Goal: Leave review/rating: Leave review/rating

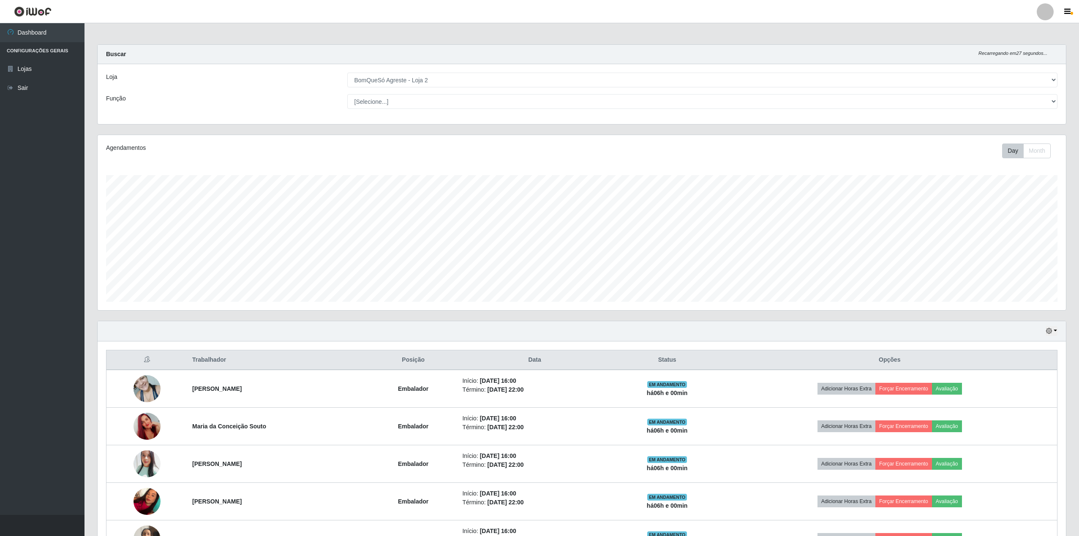
select select "214"
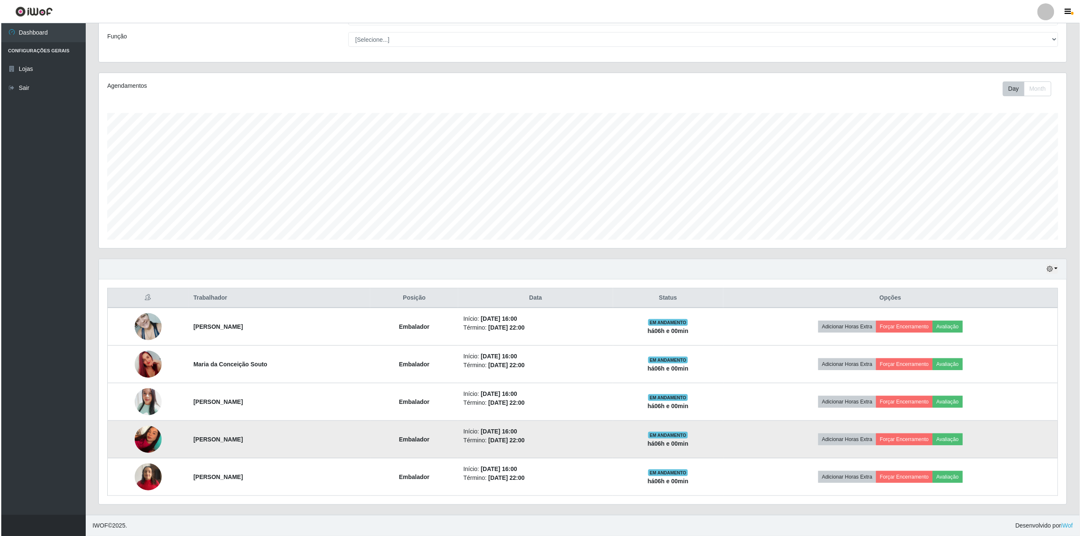
scroll to position [176, 968]
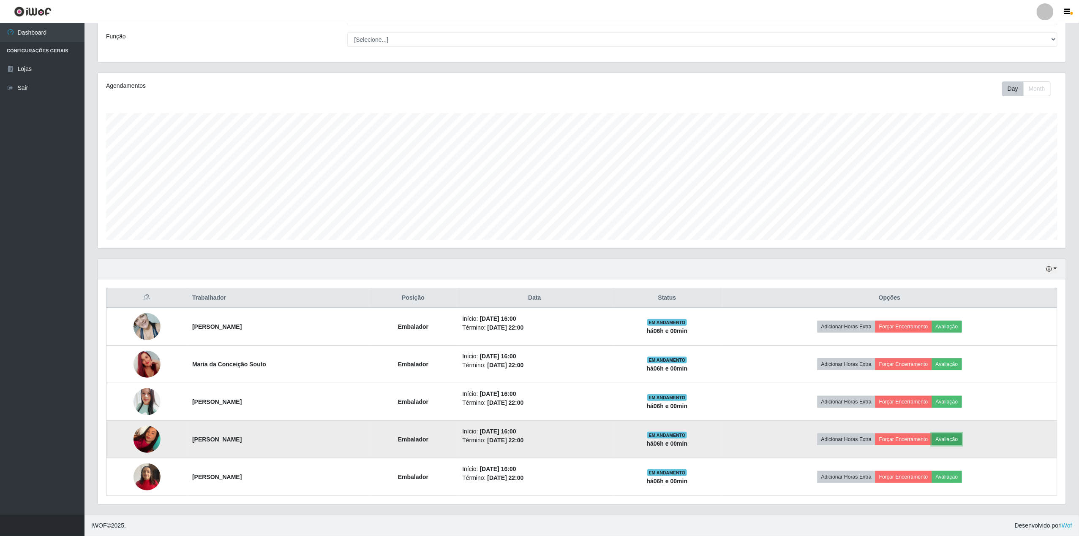
click at [962, 436] on button "Avaliação" at bounding box center [947, 440] width 30 height 12
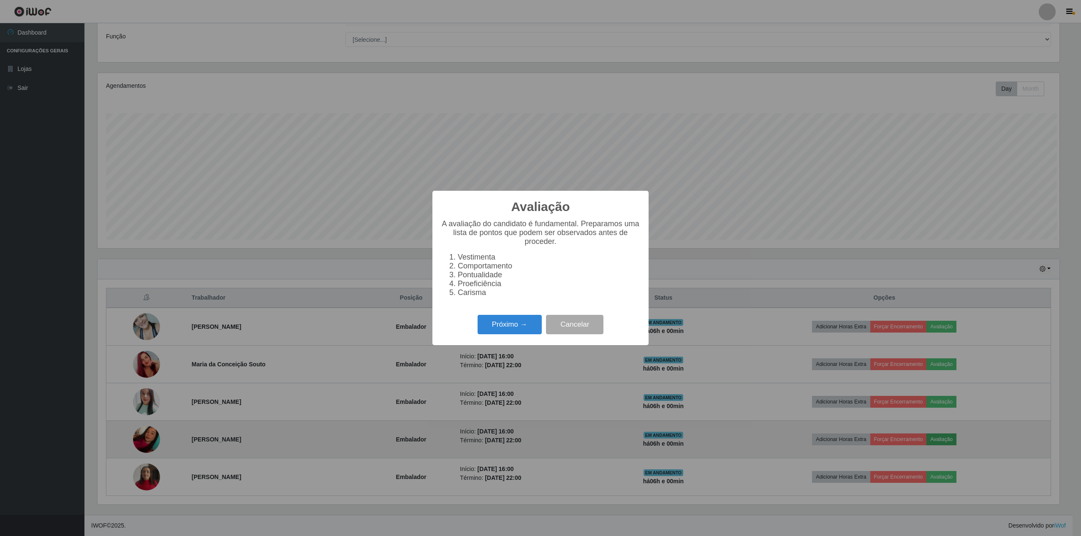
scroll to position [176, 962]
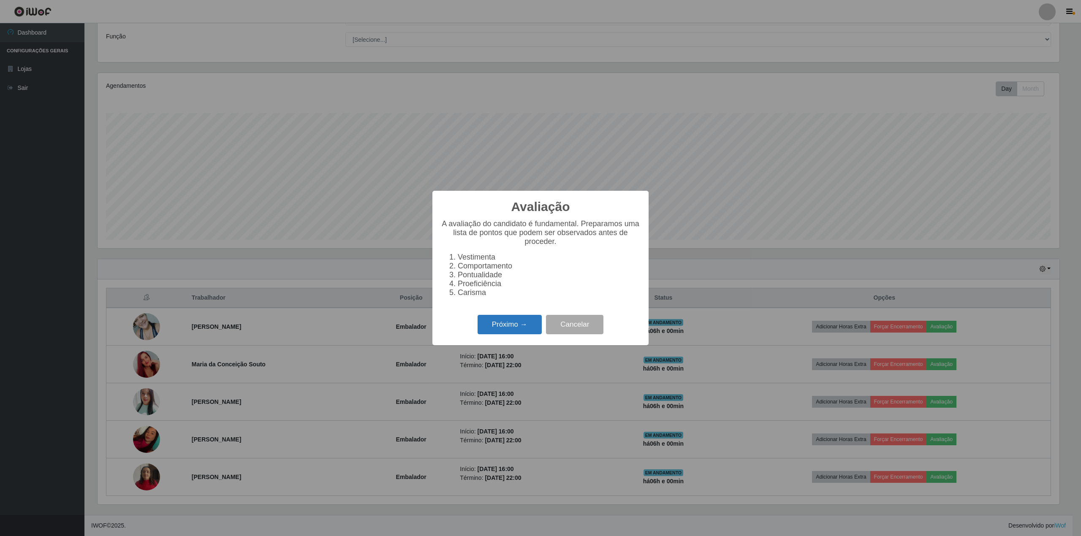
click at [524, 332] on button "Próximo →" at bounding box center [510, 325] width 64 height 20
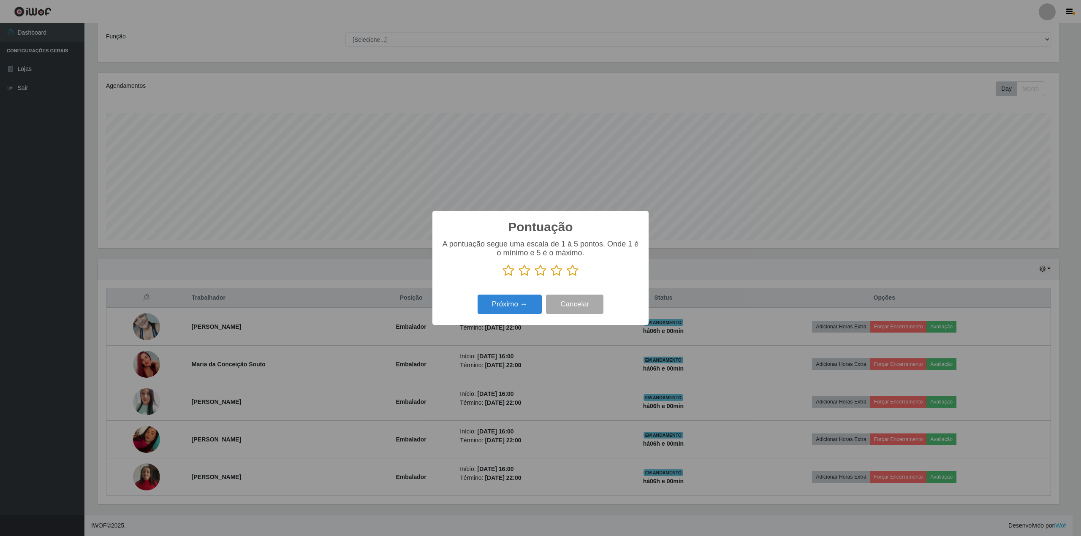
click at [577, 273] on icon at bounding box center [573, 270] width 12 height 13
click at [567, 277] on input "radio" at bounding box center [567, 277] width 0 height 0
click at [514, 299] on button "Próximo →" at bounding box center [510, 305] width 64 height 20
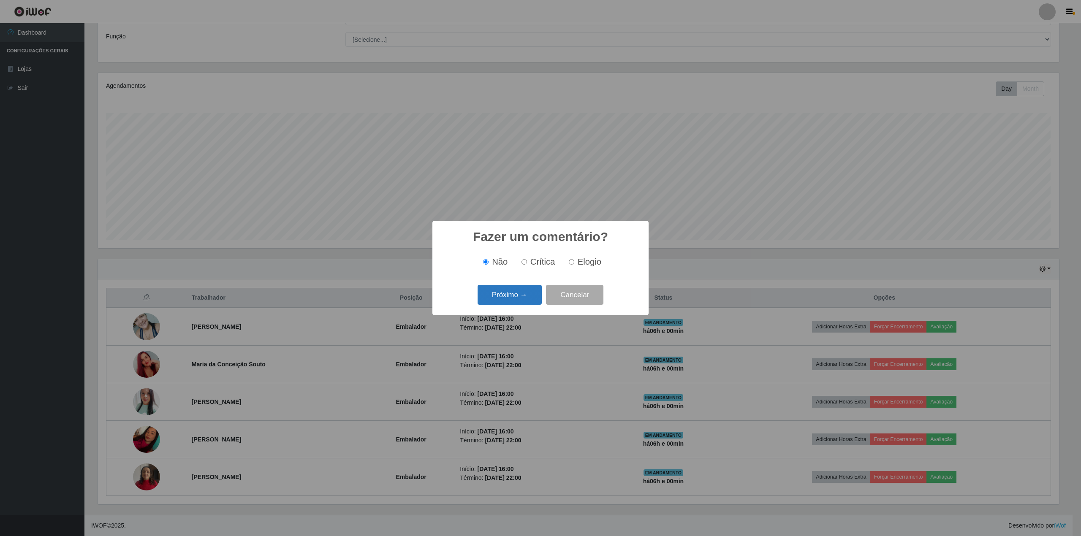
click at [498, 298] on button "Próximo →" at bounding box center [510, 295] width 64 height 20
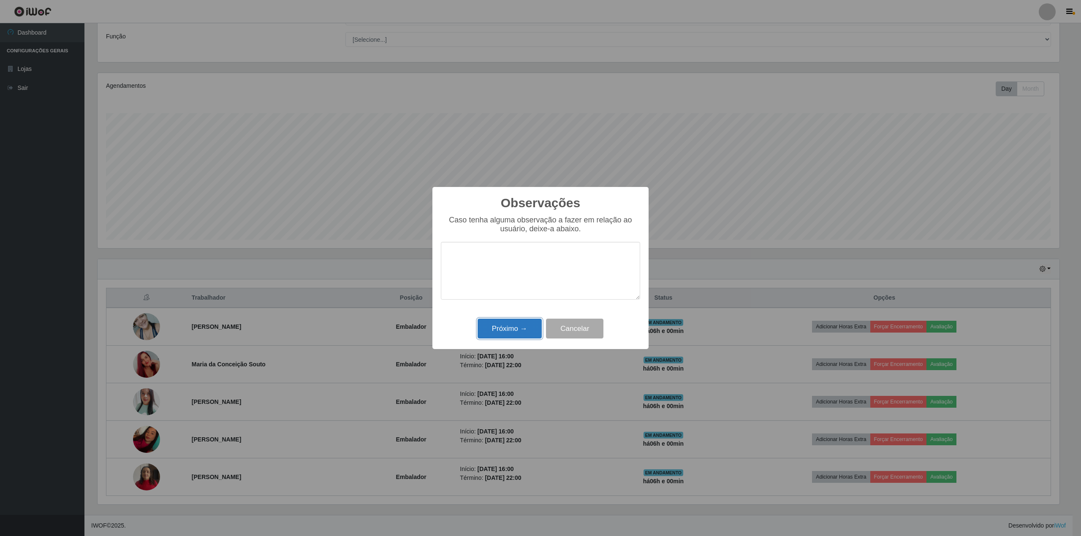
click at [502, 335] on button "Próximo →" at bounding box center [510, 329] width 64 height 20
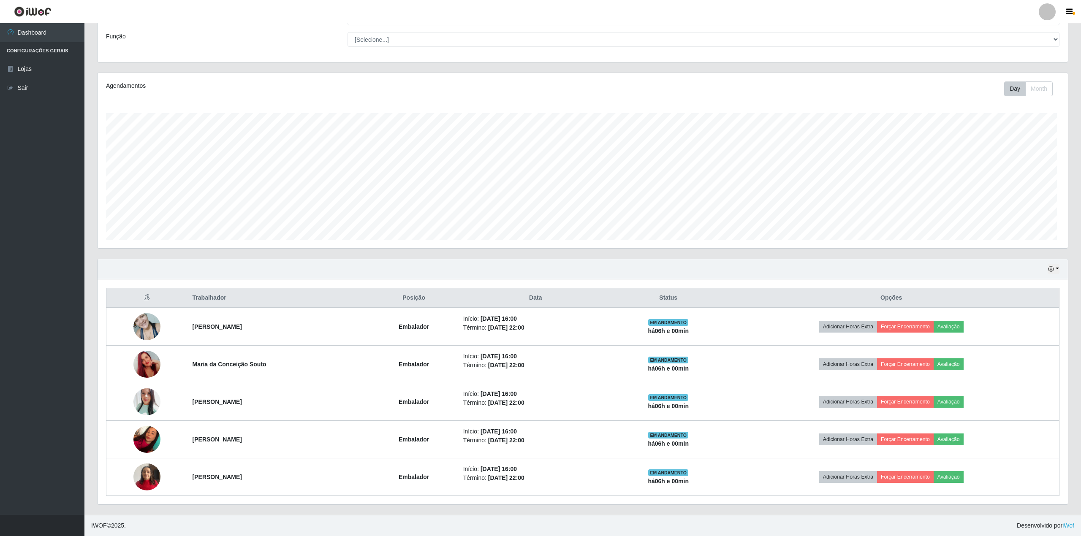
scroll to position [176, 968]
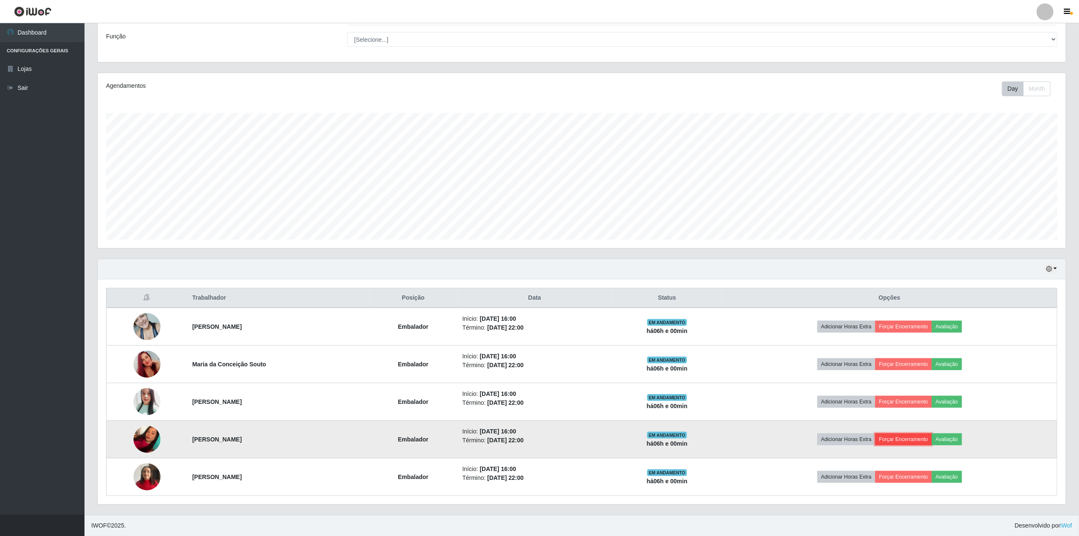
click at [901, 435] on button "Forçar Encerramento" at bounding box center [903, 440] width 57 height 12
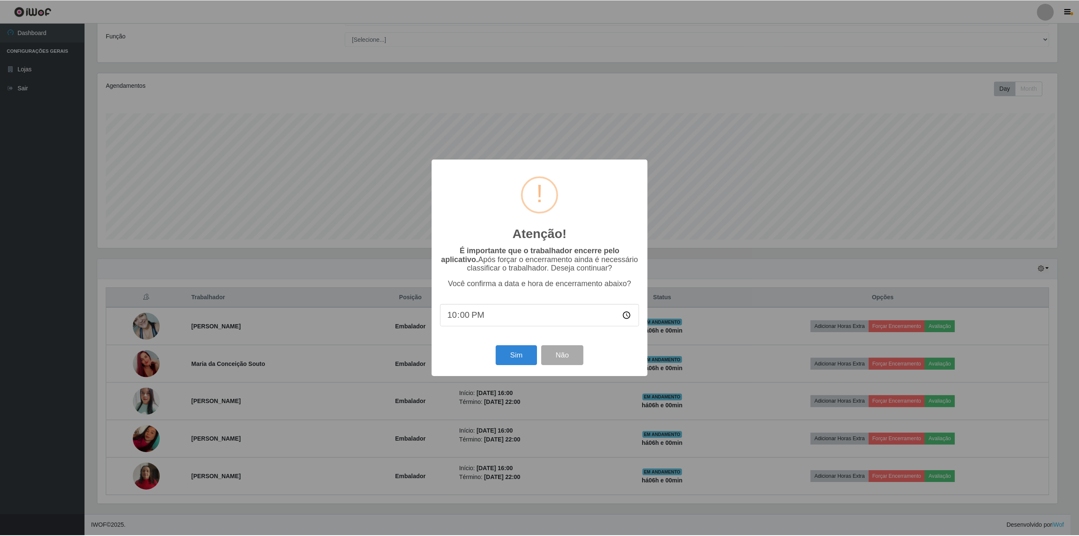
scroll to position [176, 962]
click at [531, 358] on button "Sim" at bounding box center [517, 356] width 41 height 20
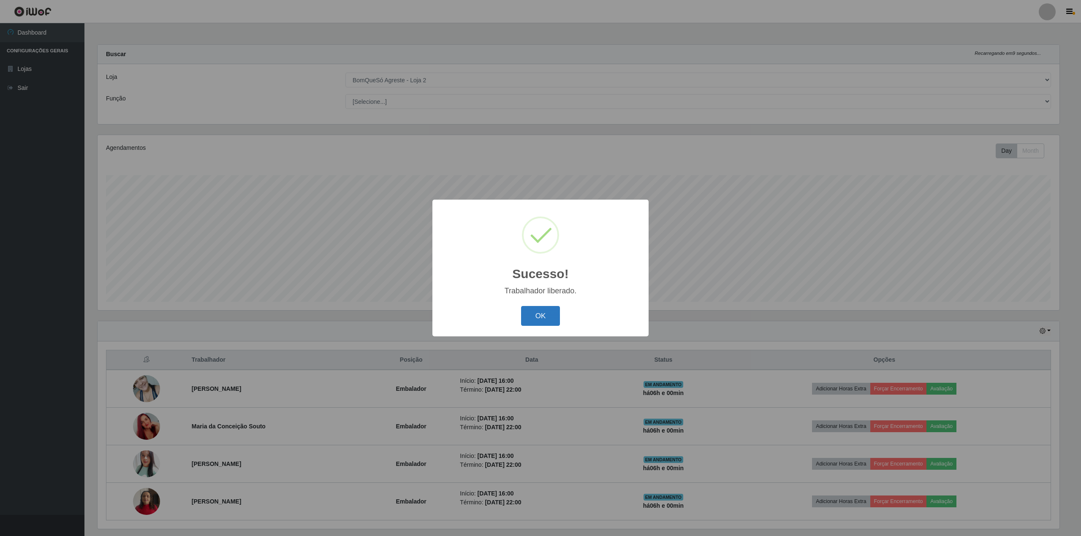
click at [544, 316] on button "OK" at bounding box center [540, 316] width 39 height 20
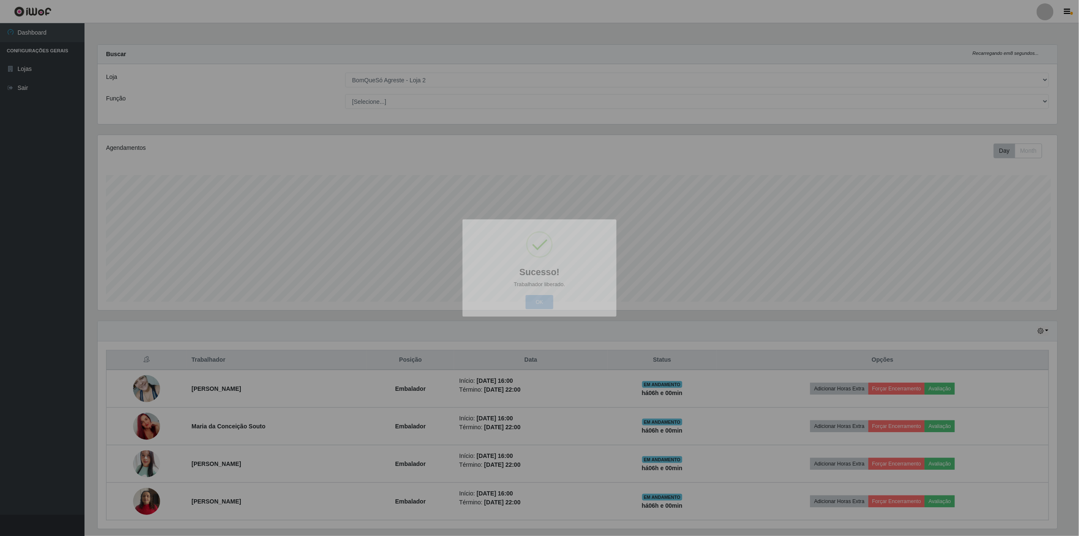
scroll to position [176, 968]
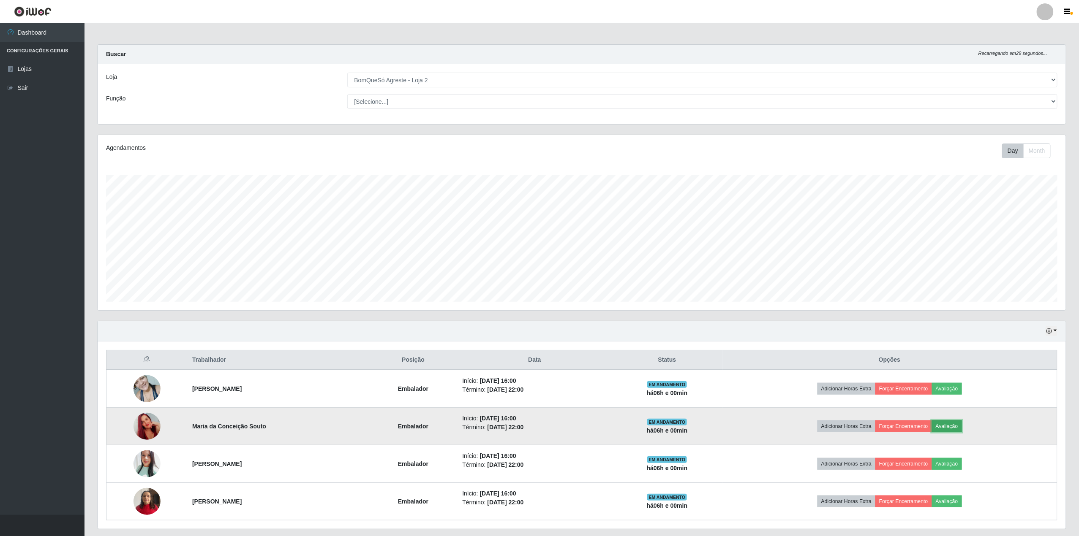
click at [962, 430] on button "Avaliação" at bounding box center [947, 427] width 30 height 12
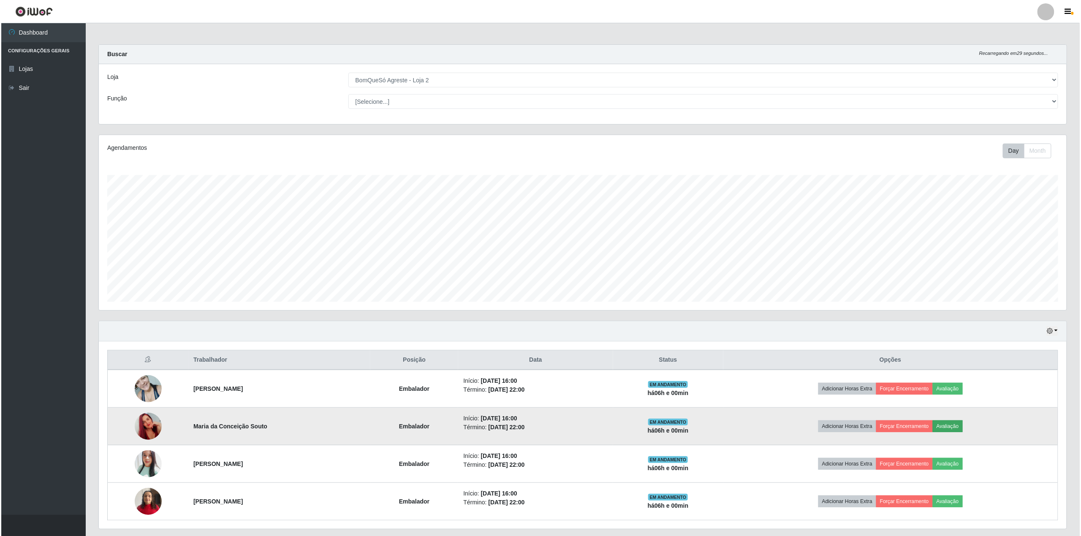
scroll to position [176, 962]
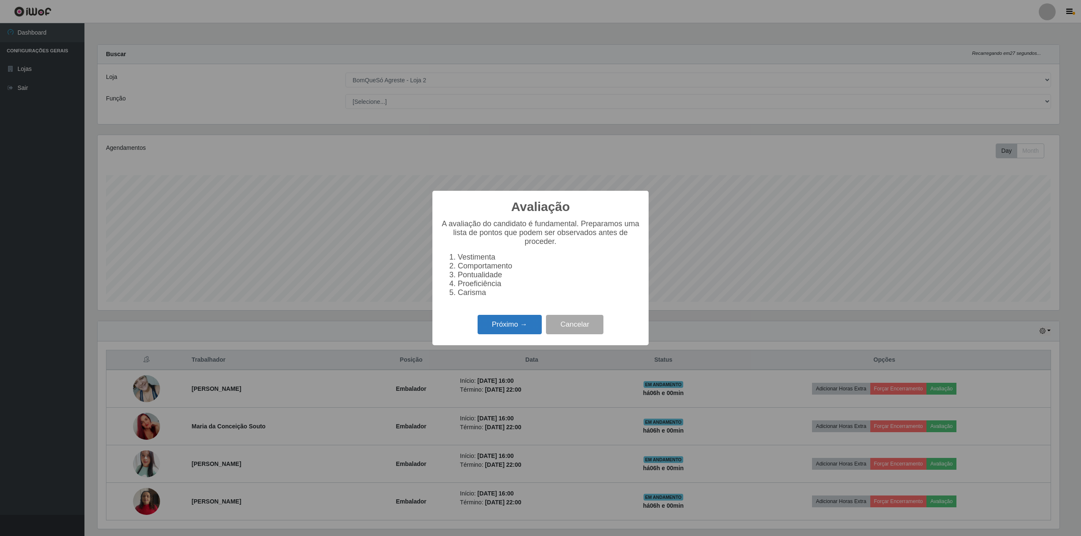
click at [500, 325] on button "Próximo →" at bounding box center [510, 325] width 64 height 20
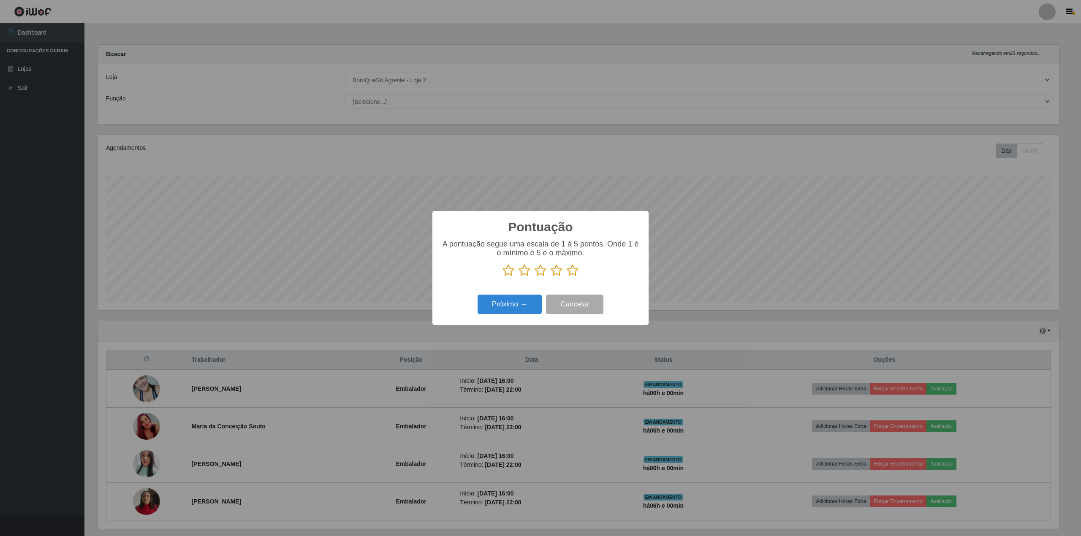
click at [573, 269] on icon at bounding box center [573, 270] width 12 height 13
click at [567, 277] on input "radio" at bounding box center [567, 277] width 0 height 0
click at [502, 302] on button "Próximo →" at bounding box center [510, 305] width 64 height 20
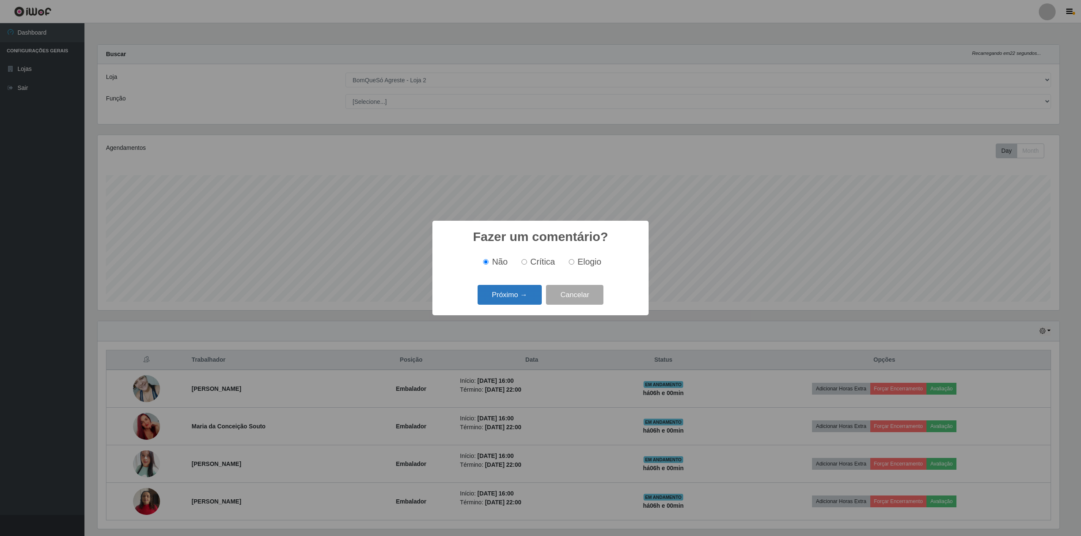
click at [502, 293] on button "Próximo →" at bounding box center [510, 295] width 64 height 20
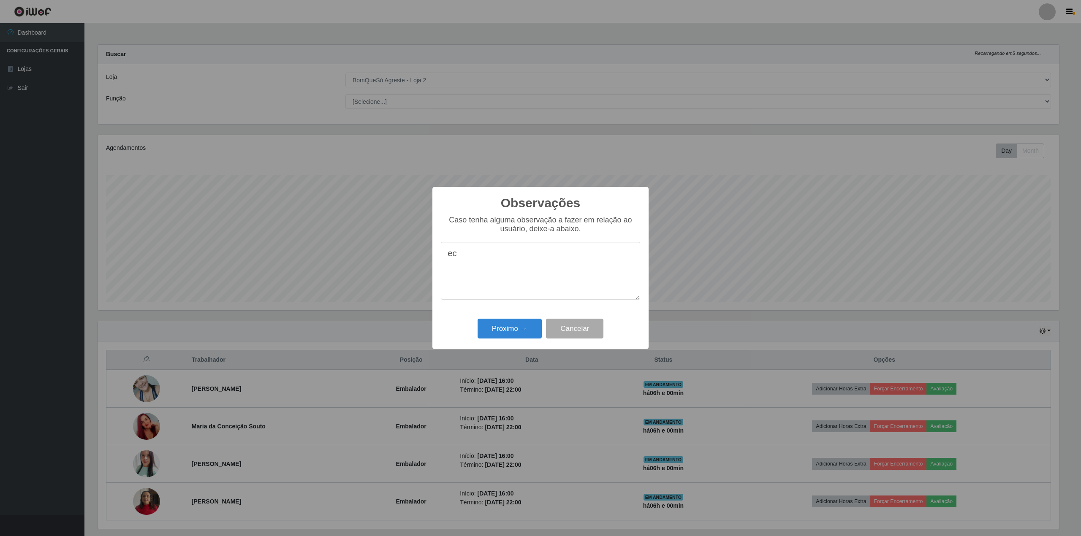
type textarea "e"
type textarea "trabalha muito bem excelente"
click at [495, 338] on button "Próximo →" at bounding box center [510, 329] width 64 height 20
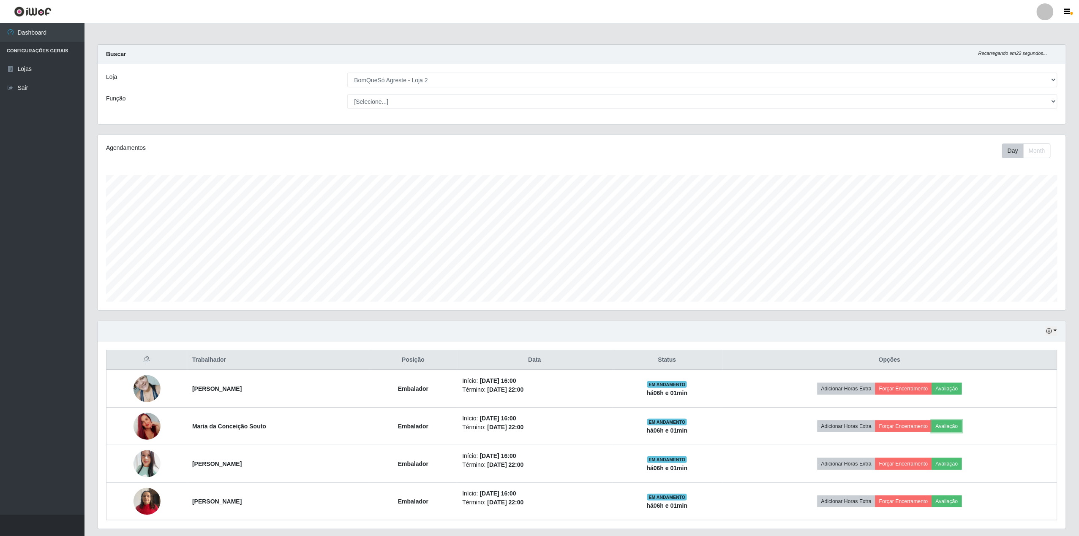
scroll to position [176, 968]
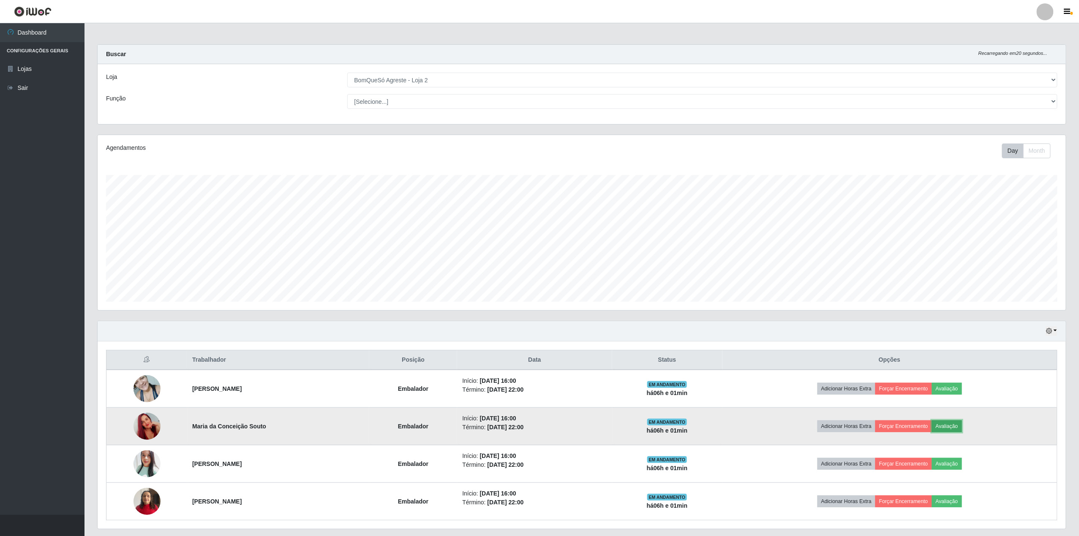
click at [956, 427] on button "Avaliação" at bounding box center [947, 427] width 30 height 12
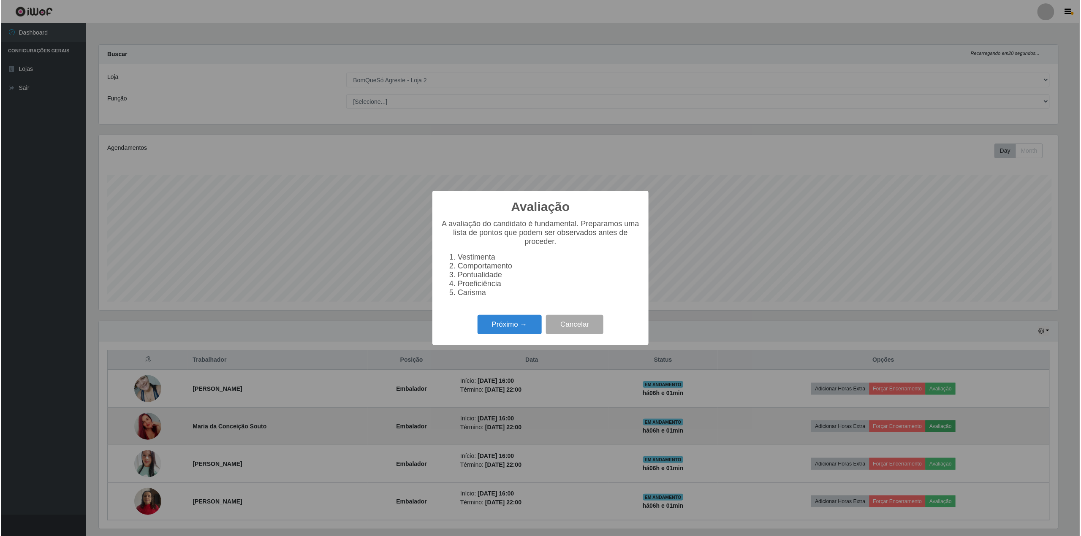
scroll to position [176, 962]
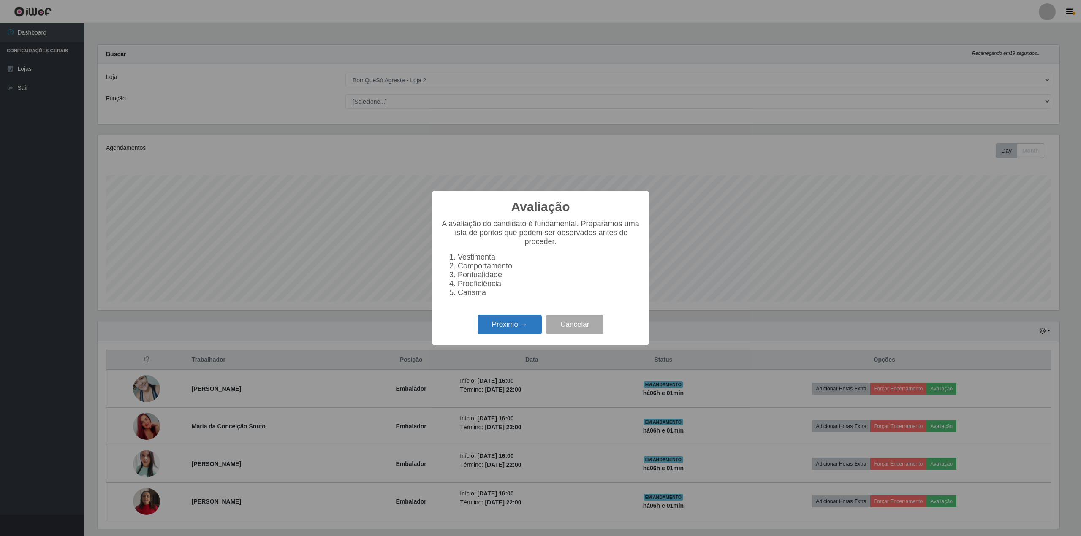
click at [503, 335] on button "Próximo →" at bounding box center [510, 325] width 64 height 20
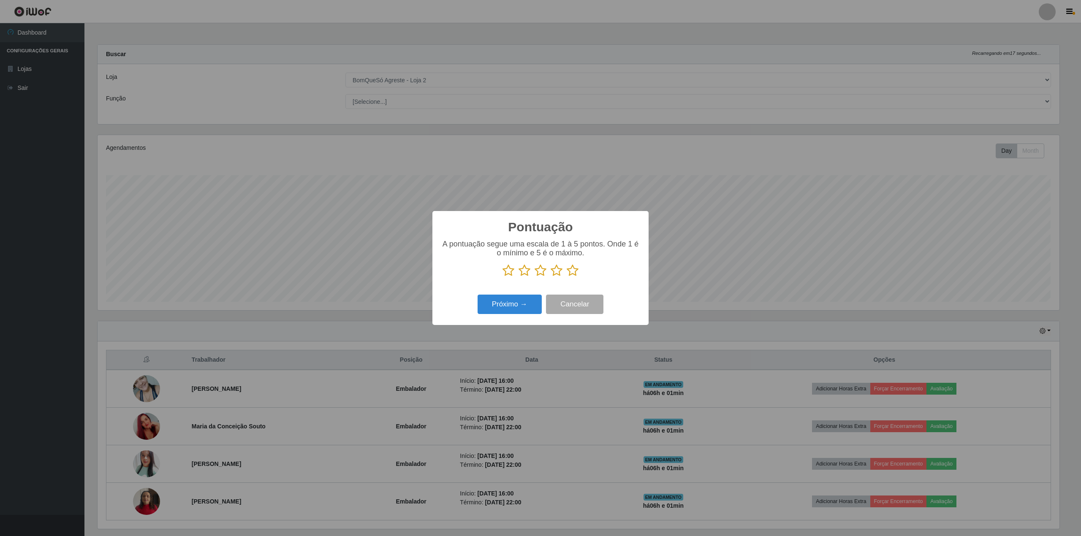
click at [573, 272] on icon at bounding box center [573, 270] width 12 height 13
click at [567, 277] on input "radio" at bounding box center [567, 277] width 0 height 0
click at [509, 305] on button "Próximo →" at bounding box center [510, 305] width 64 height 20
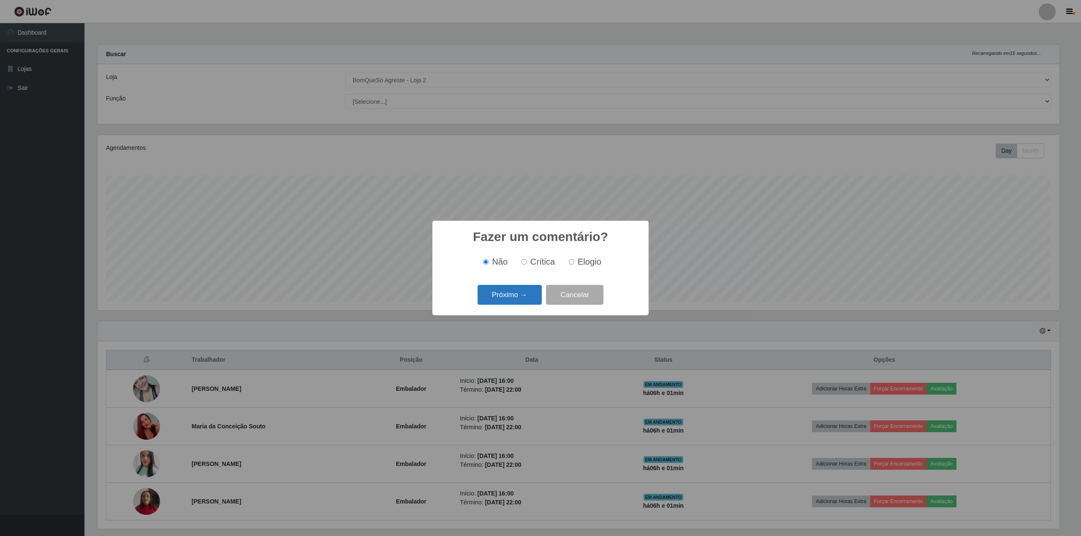
click at [510, 297] on button "Próximo →" at bounding box center [510, 295] width 64 height 20
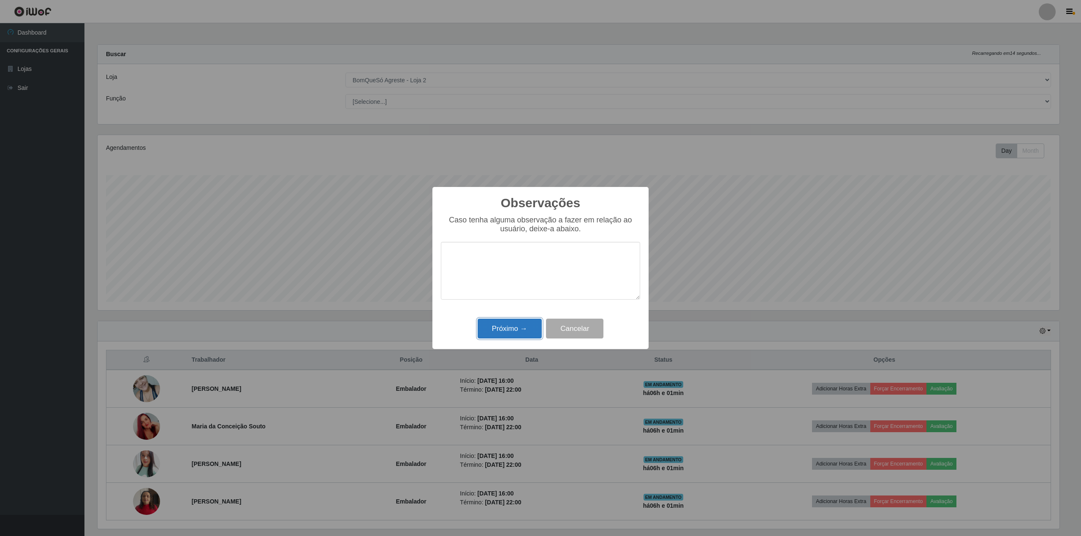
click at [506, 338] on button "Próximo →" at bounding box center [510, 329] width 64 height 20
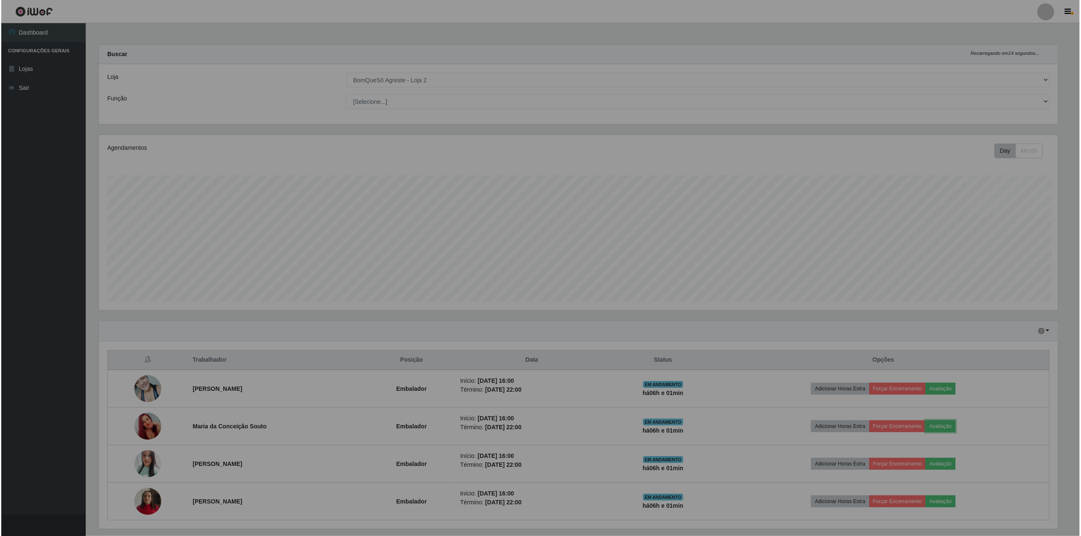
scroll to position [176, 968]
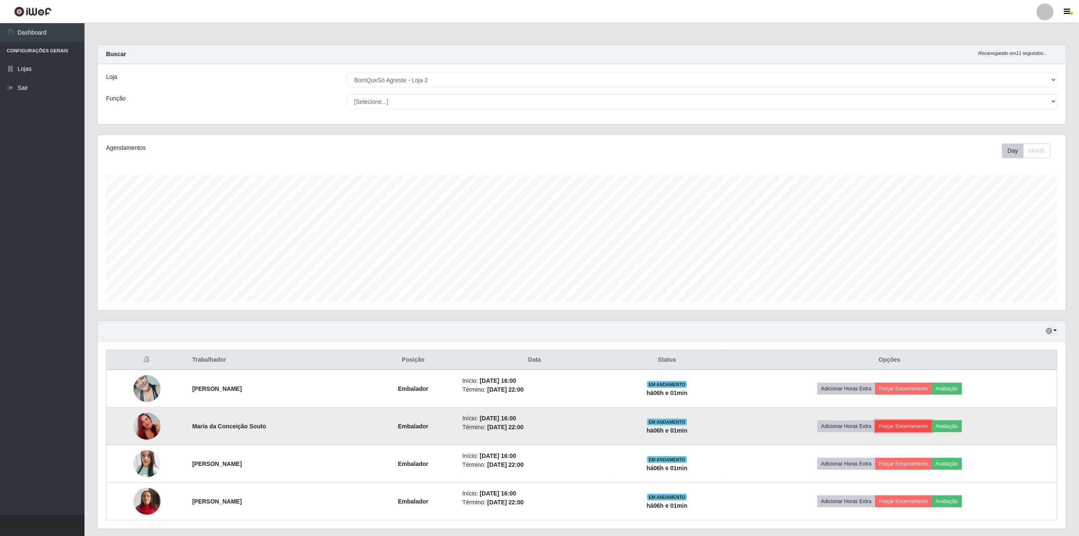
click at [918, 427] on button "Forçar Encerramento" at bounding box center [903, 427] width 57 height 12
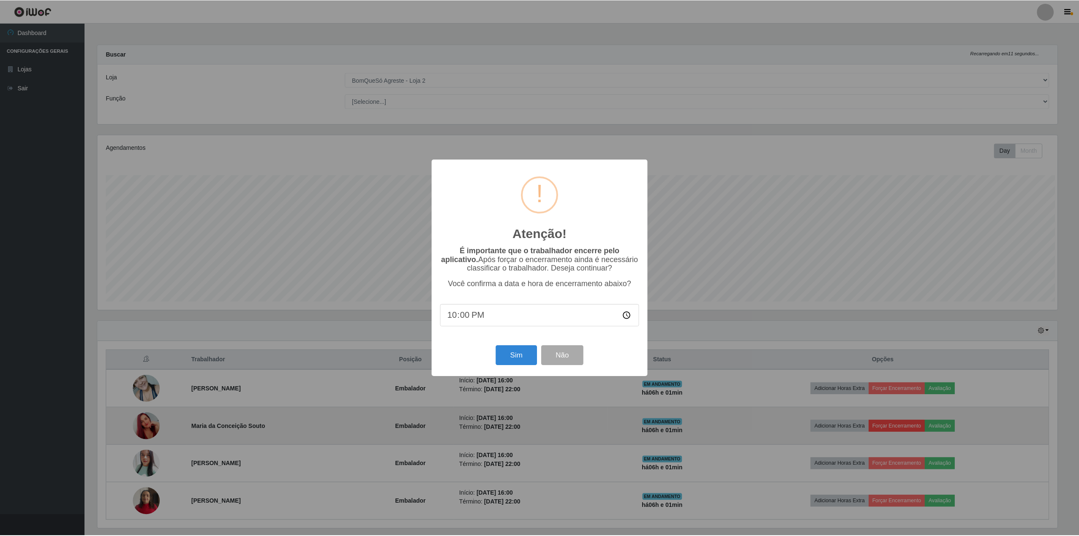
scroll to position [176, 962]
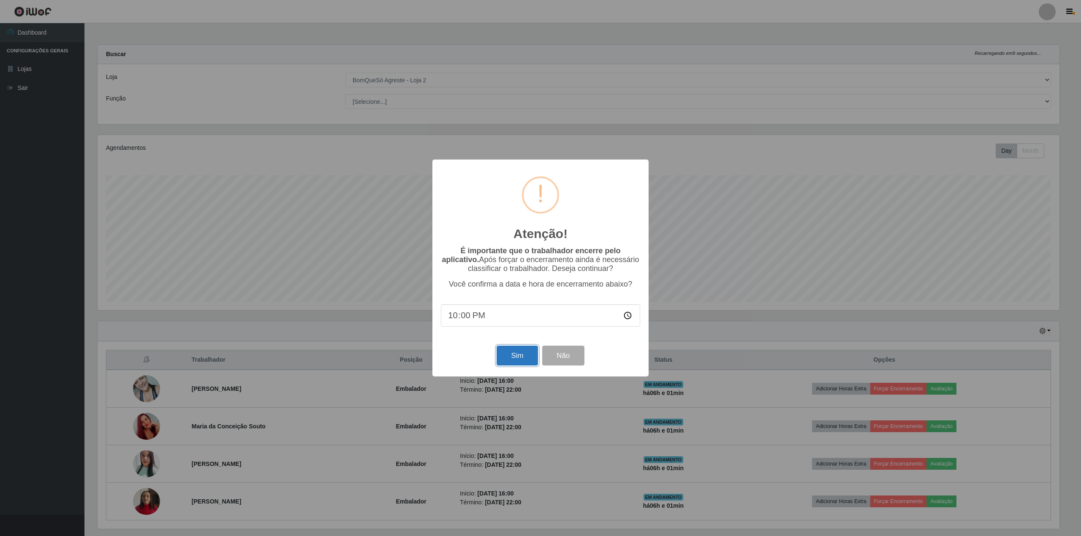
click at [502, 358] on button "Sim" at bounding box center [517, 356] width 41 height 20
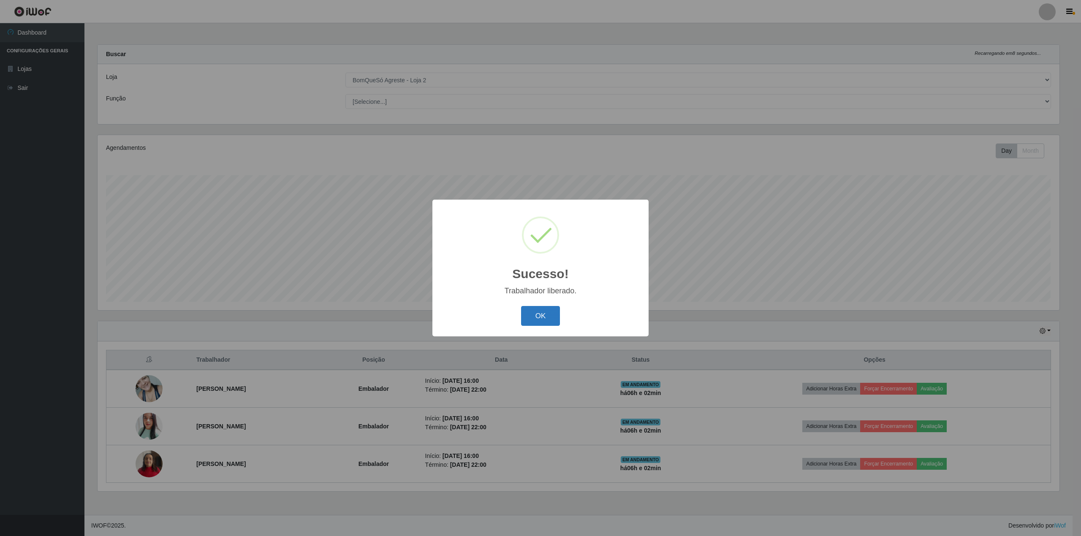
click at [539, 317] on button "OK" at bounding box center [540, 316] width 39 height 20
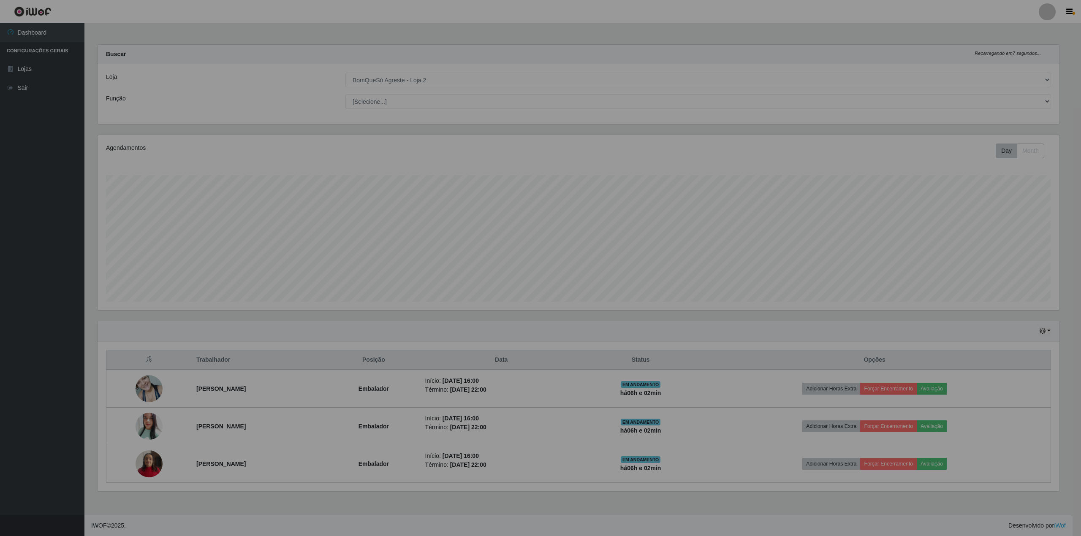
scroll to position [176, 970]
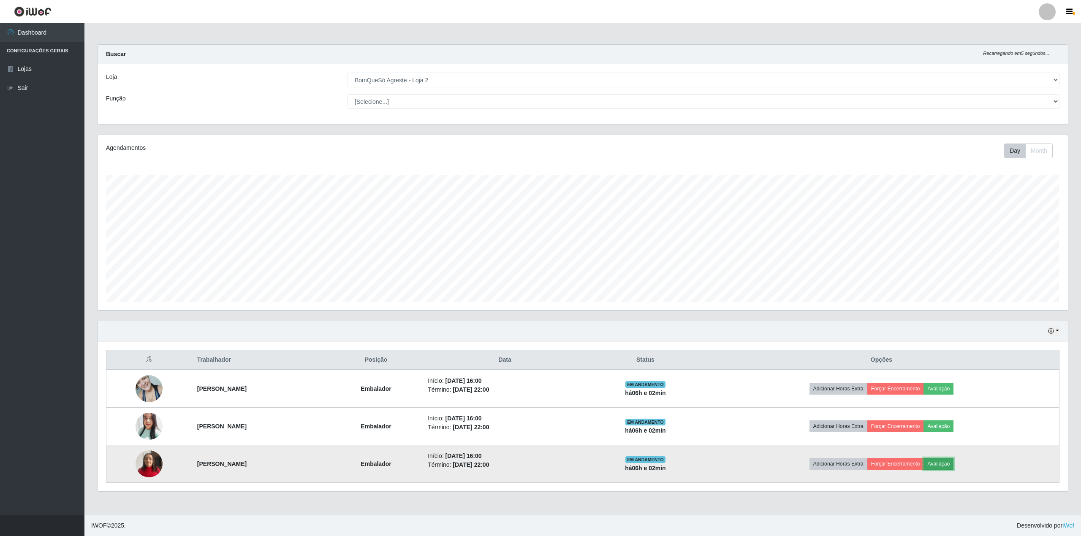
click at [954, 468] on button "Avaliação" at bounding box center [939, 464] width 30 height 12
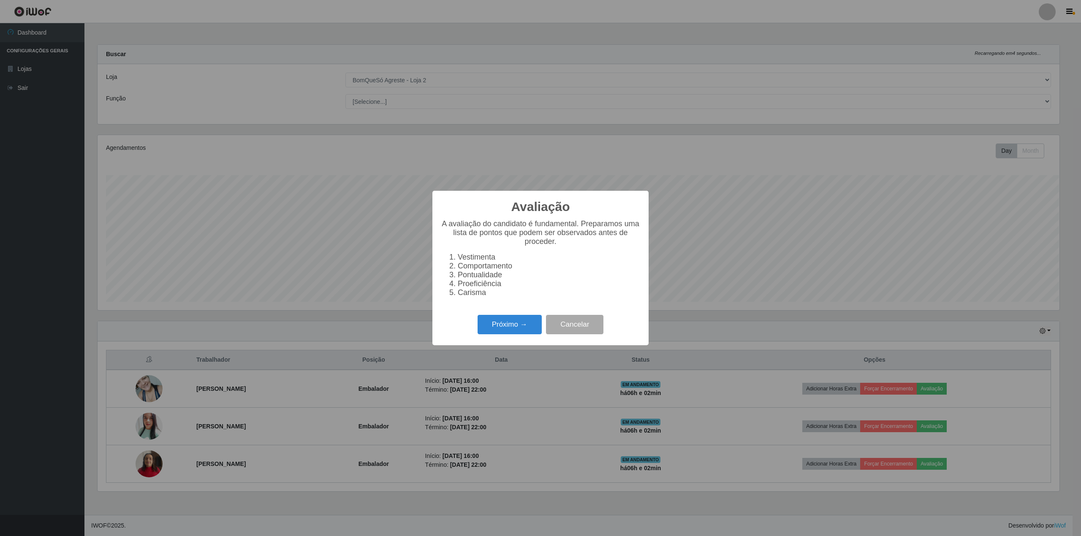
scroll to position [422211, 421425]
click at [513, 319] on div "Avaliação × A avaliação do candidato é fundamental. Preparamos uma lista de pon…" at bounding box center [541, 268] width 216 height 154
click at [516, 329] on button "Próximo →" at bounding box center [510, 325] width 64 height 20
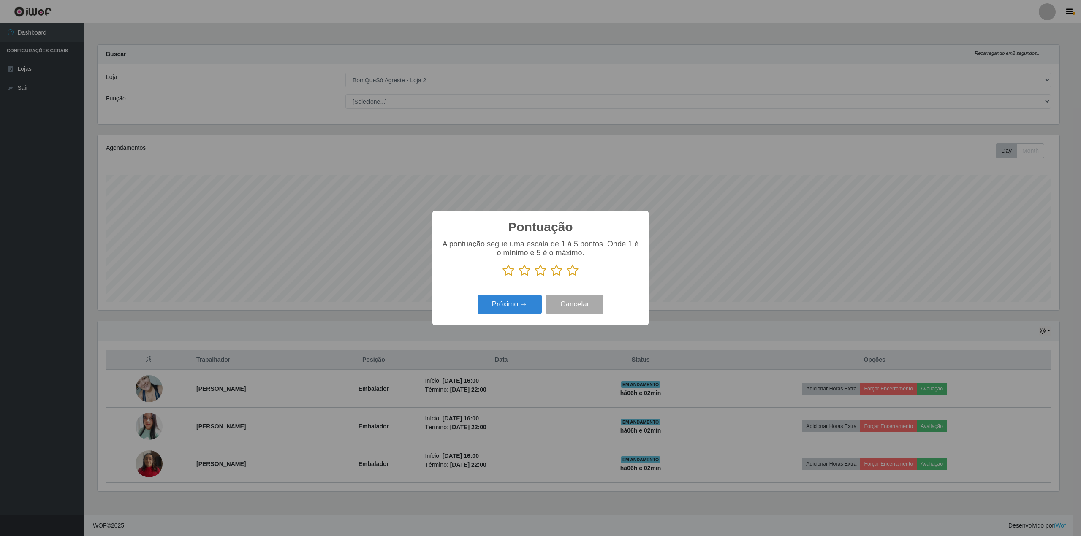
click at [576, 274] on icon at bounding box center [573, 270] width 12 height 13
click at [567, 277] on input "radio" at bounding box center [567, 277] width 0 height 0
click at [495, 308] on button "Próximo →" at bounding box center [510, 305] width 64 height 20
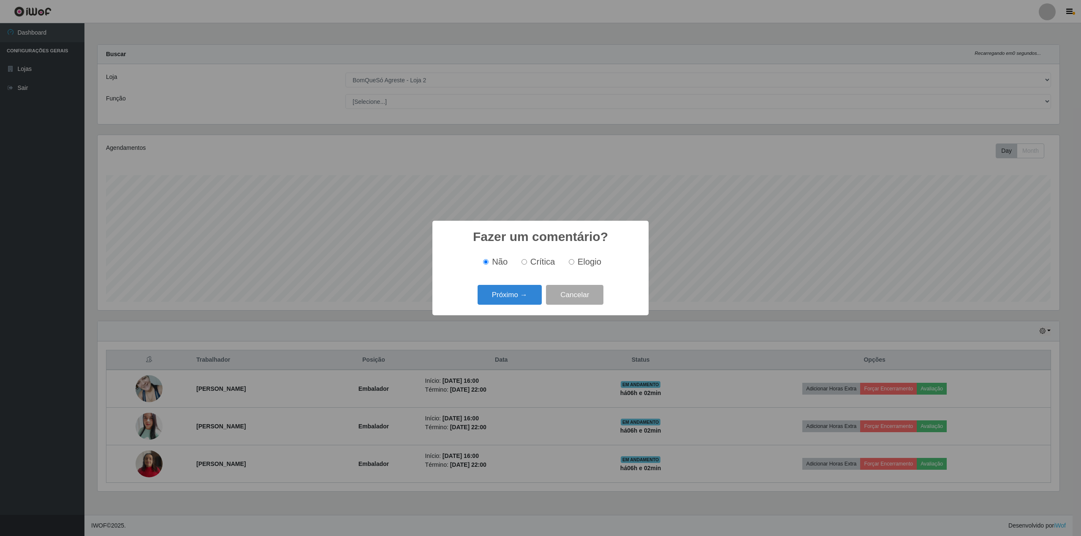
click at [529, 307] on div "Próximo → Cancelar" at bounding box center [540, 295] width 199 height 24
click at [519, 303] on button "Próximo →" at bounding box center [510, 295] width 64 height 20
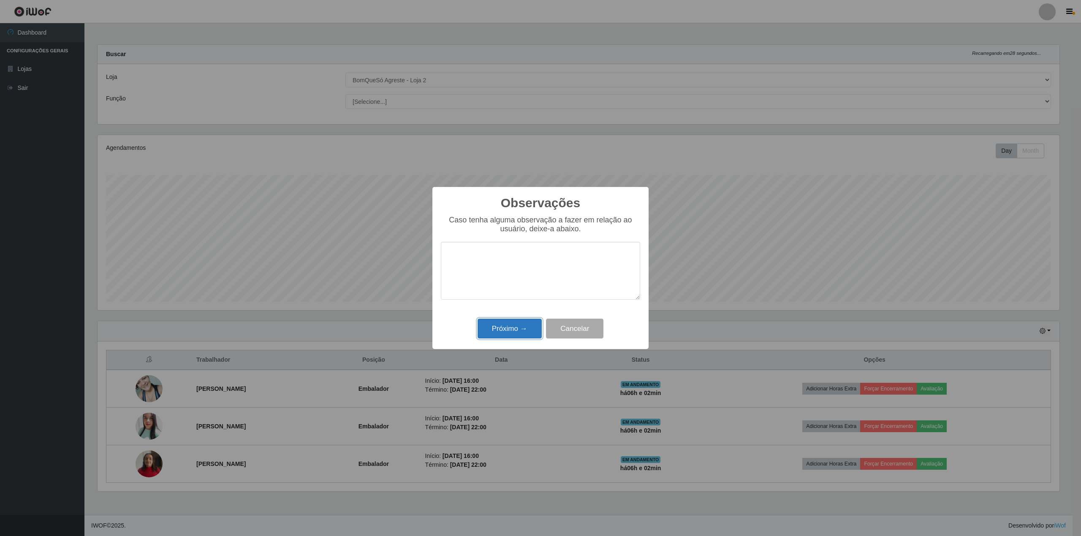
click at [509, 330] on button "Próximo →" at bounding box center [510, 329] width 64 height 20
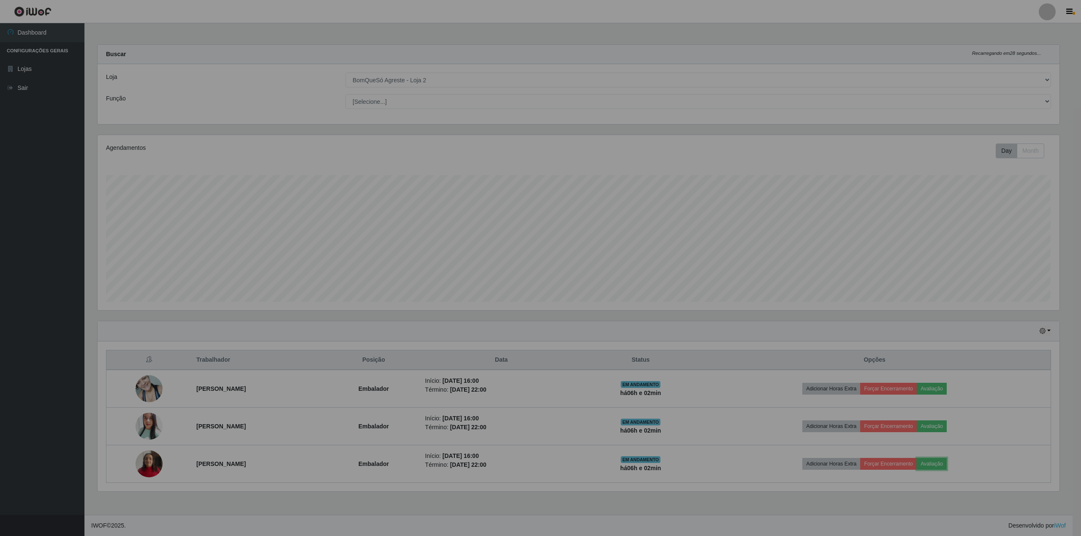
scroll to position [176, 970]
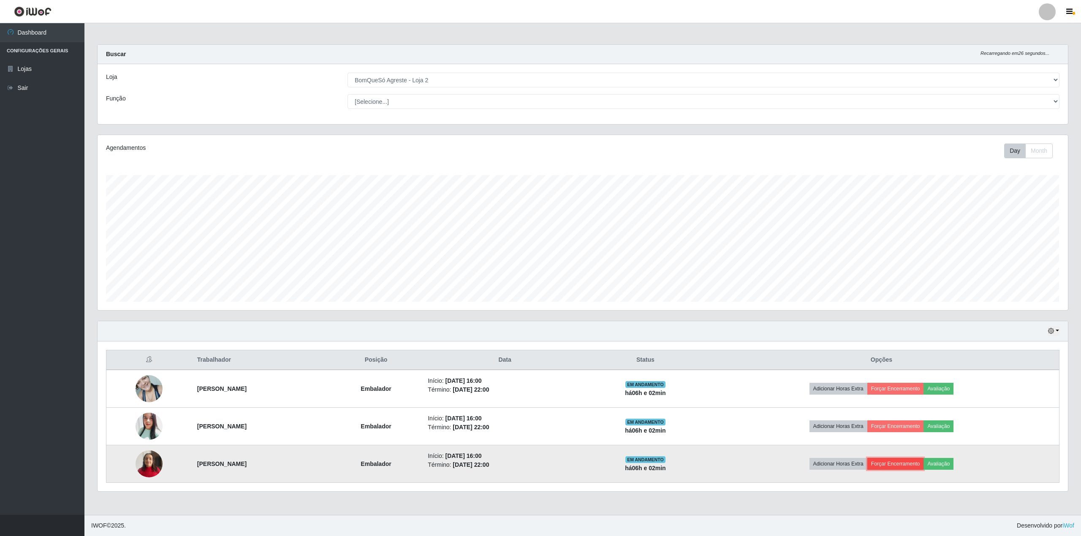
click at [918, 466] on button "Forçar Encerramento" at bounding box center [896, 464] width 57 height 12
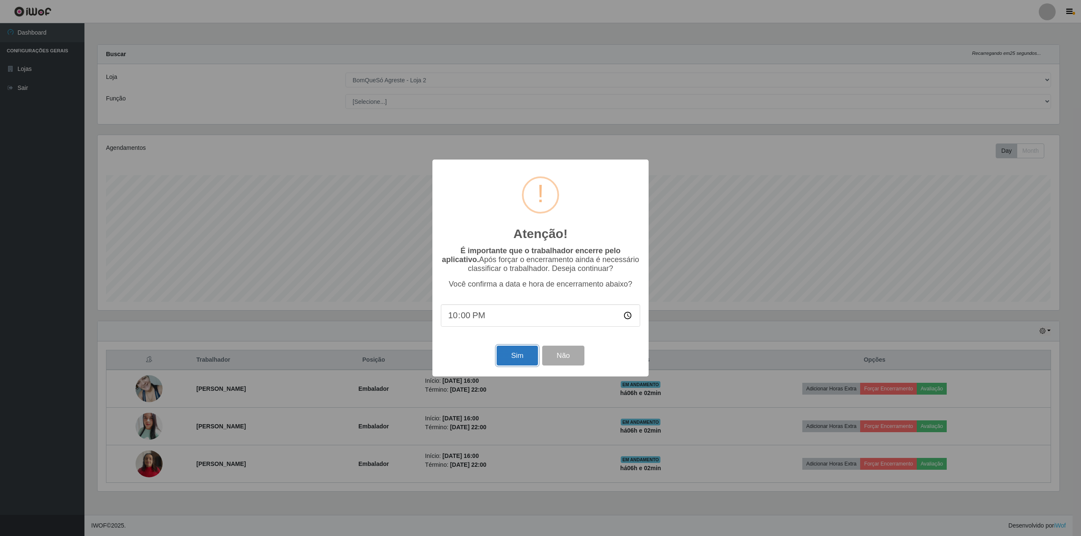
click at [523, 357] on button "Sim" at bounding box center [517, 356] width 41 height 20
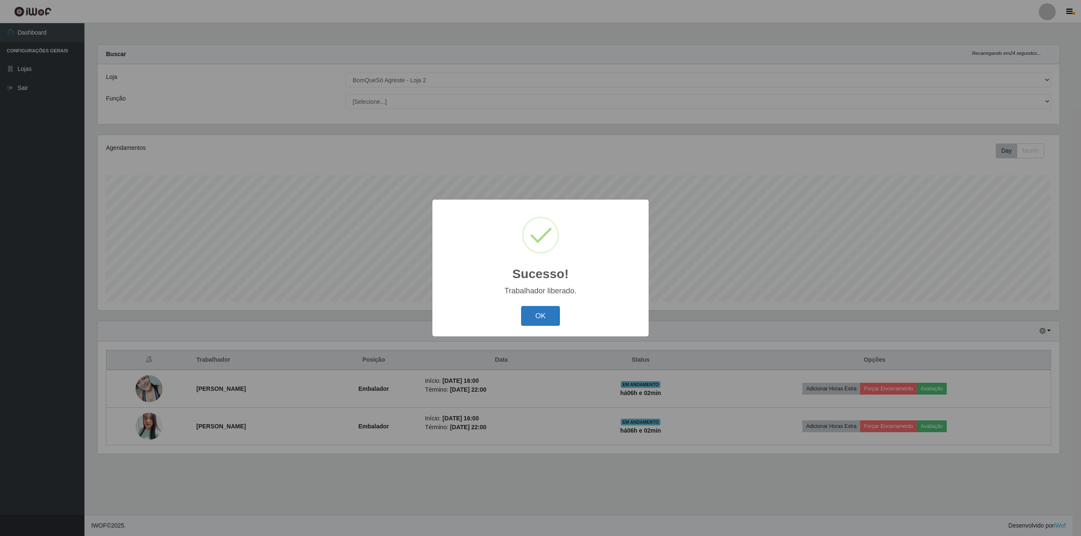
click at [531, 316] on button "OK" at bounding box center [540, 316] width 39 height 20
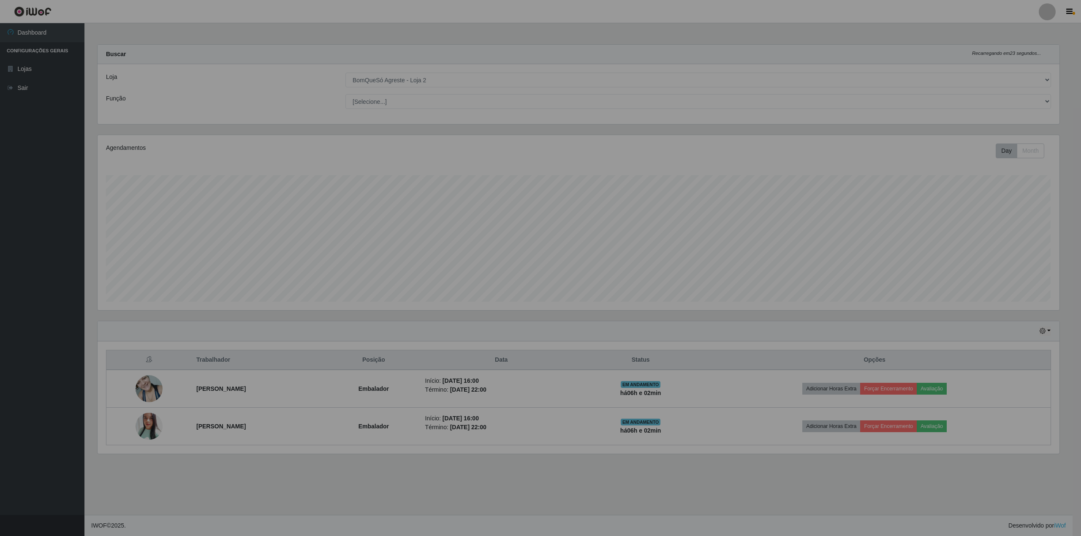
scroll to position [0, 0]
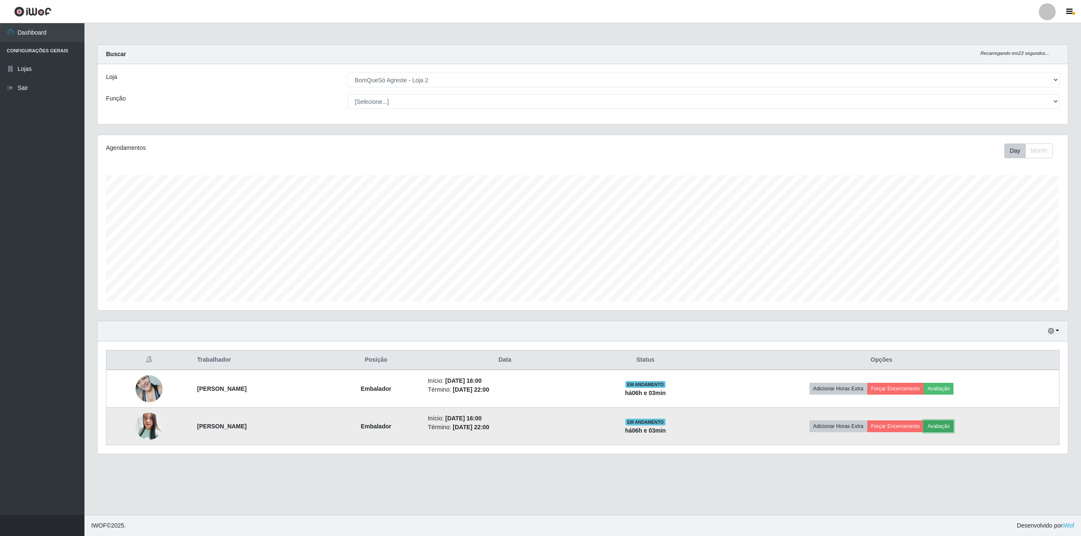
click at [954, 430] on button "Avaliação" at bounding box center [939, 427] width 30 height 12
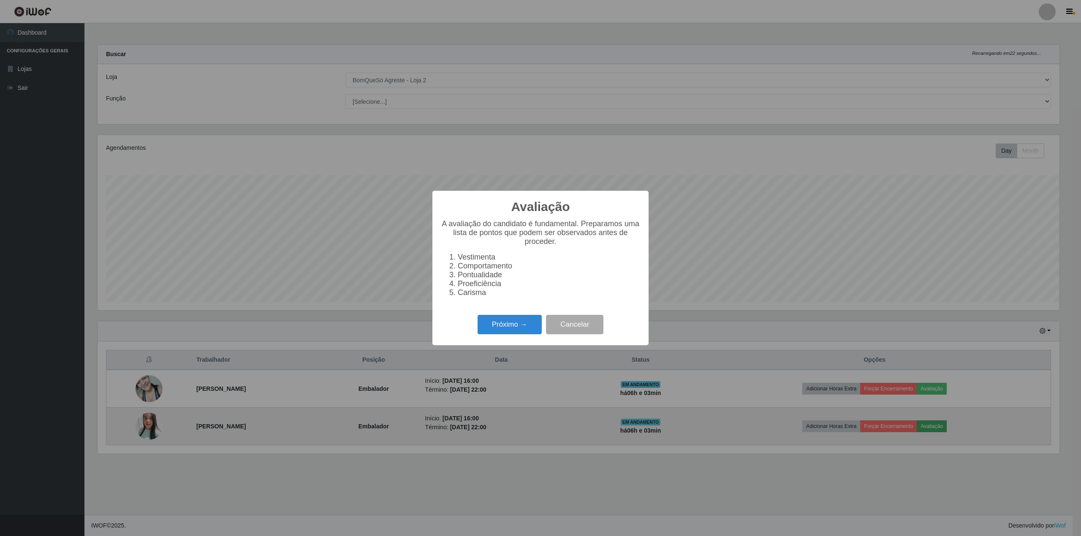
scroll to position [422211, 421425]
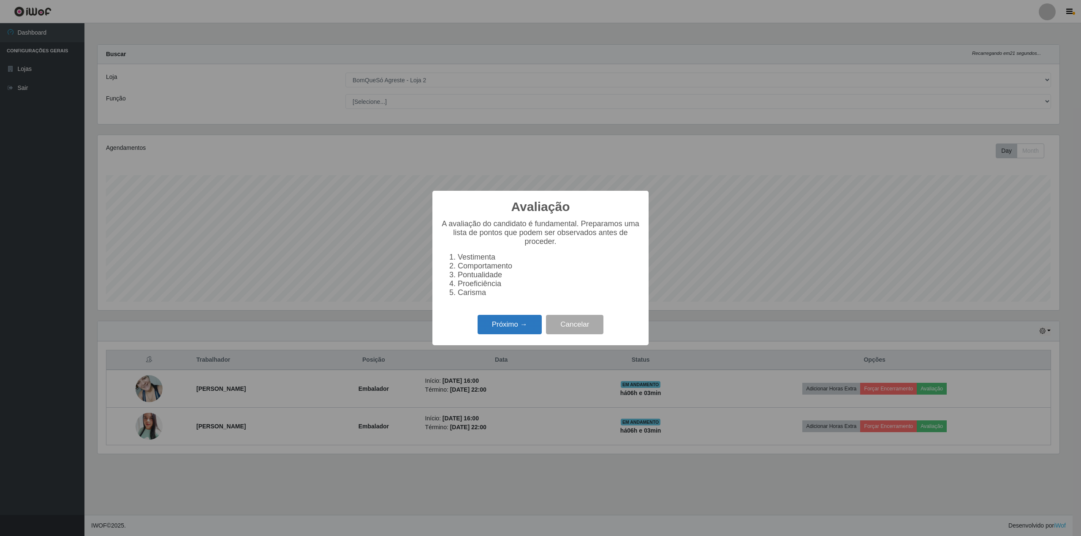
click at [499, 332] on button "Próximo →" at bounding box center [510, 325] width 64 height 20
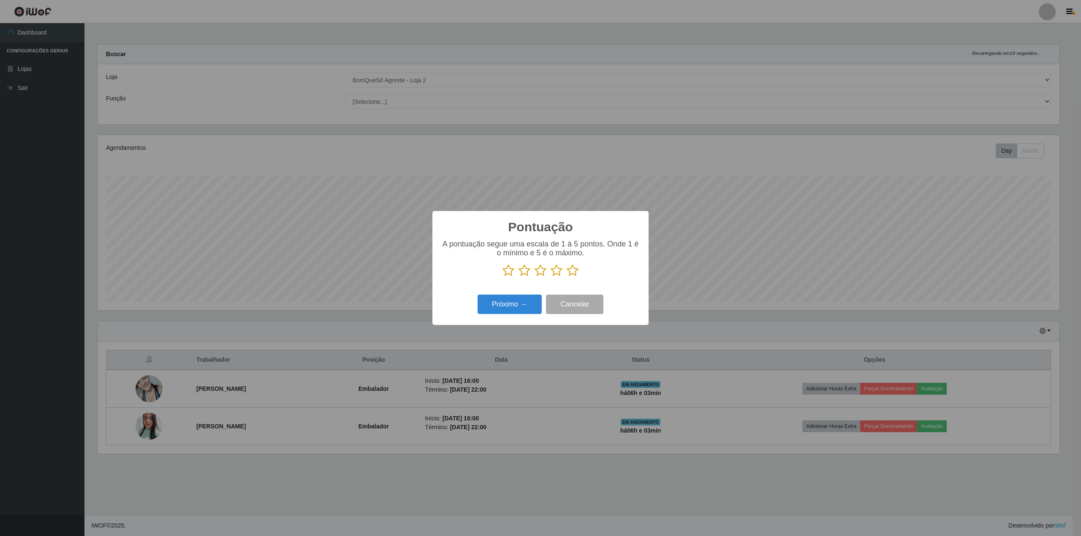
click at [573, 271] on icon at bounding box center [573, 270] width 12 height 13
click at [567, 277] on input "radio" at bounding box center [567, 277] width 0 height 0
click at [492, 303] on button "Próximo →" at bounding box center [510, 305] width 64 height 20
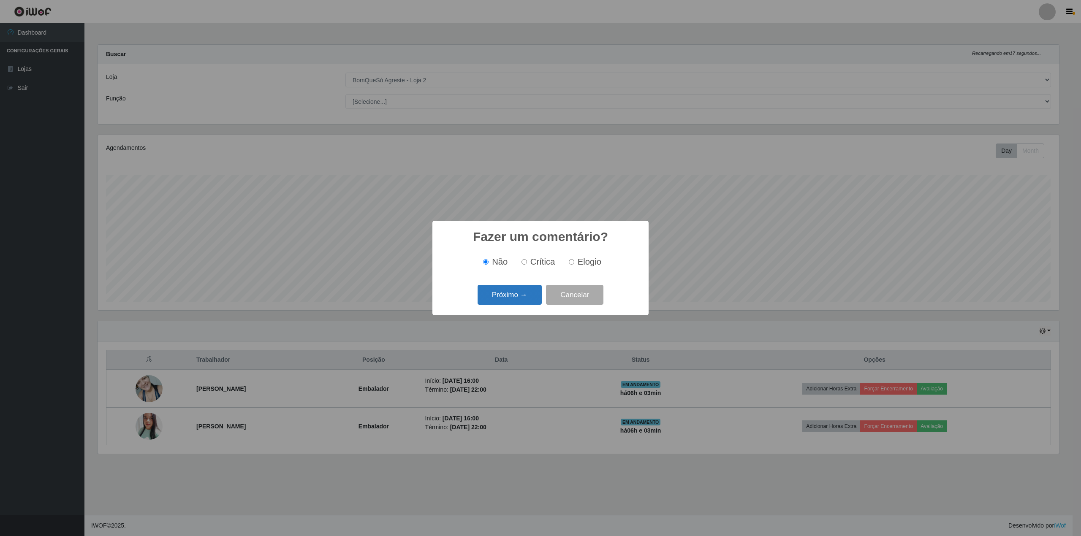
click at [509, 296] on button "Próximo →" at bounding box center [510, 295] width 64 height 20
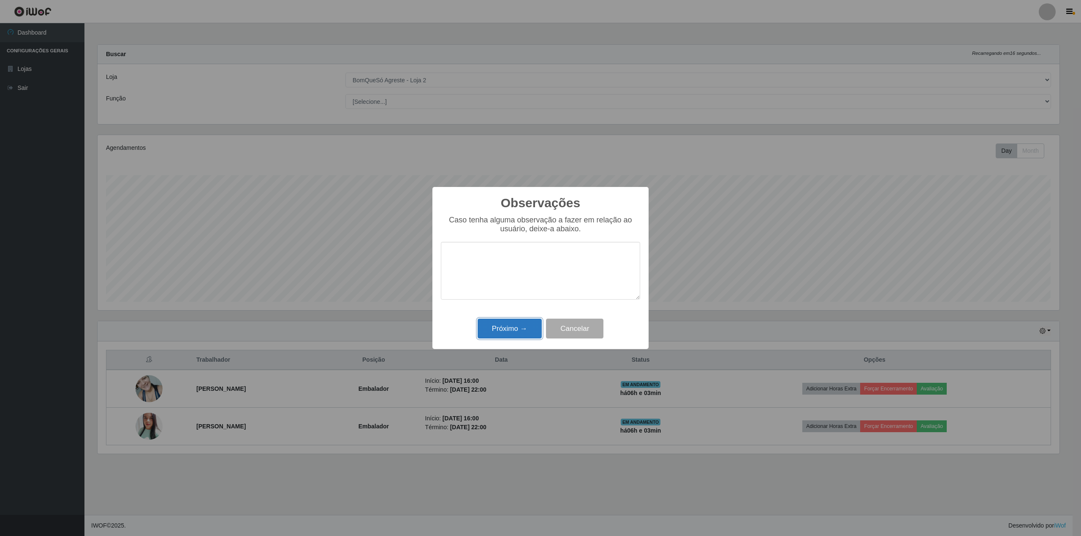
click at [506, 335] on button "Próximo →" at bounding box center [510, 329] width 64 height 20
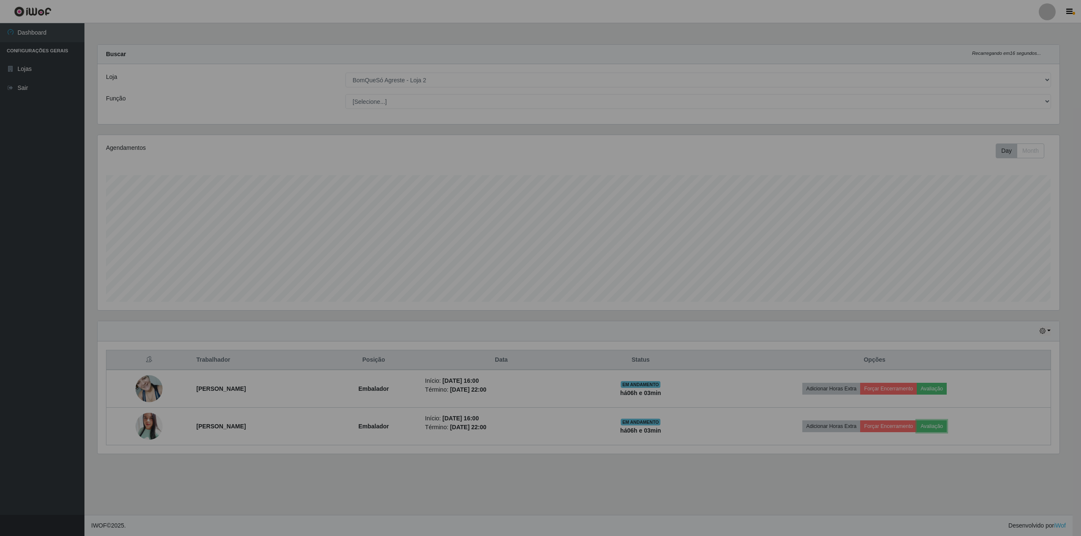
scroll to position [176, 970]
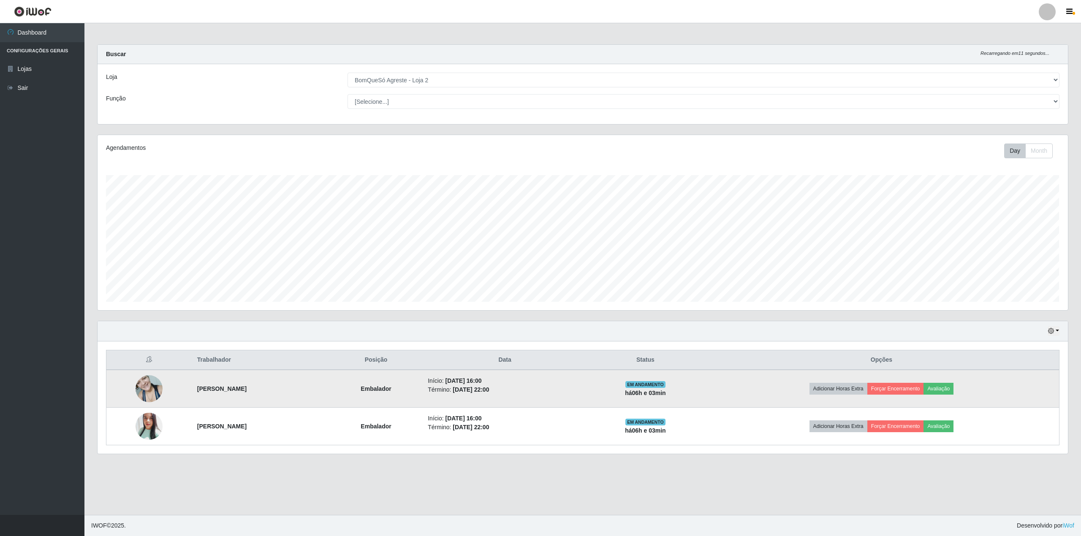
click at [950, 380] on td "Adicionar Horas Extra Forçar Encerramento Avaliação" at bounding box center [882, 389] width 356 height 38
click at [954, 385] on button "Avaliação" at bounding box center [939, 389] width 30 height 12
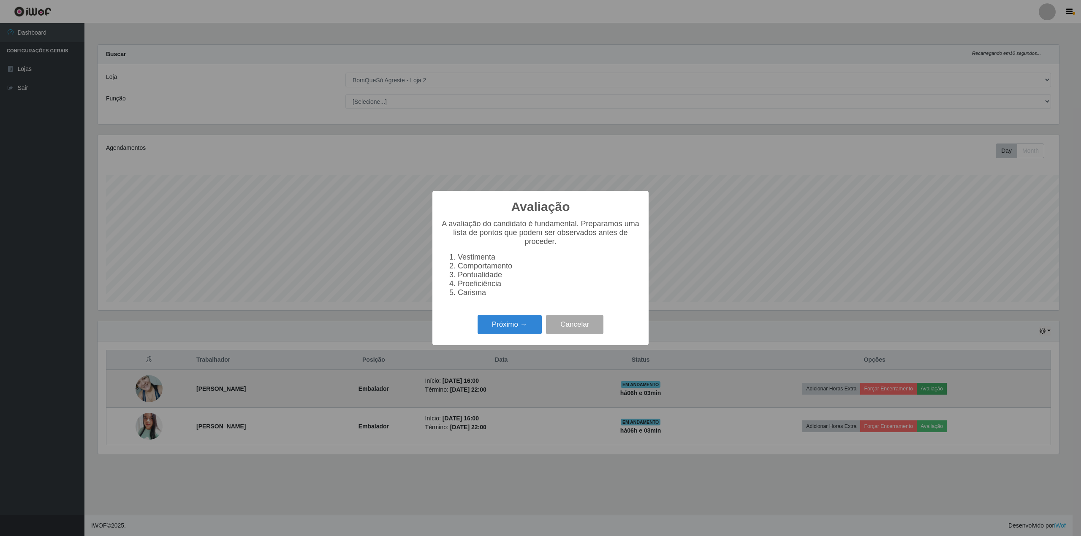
scroll to position [422211, 421425]
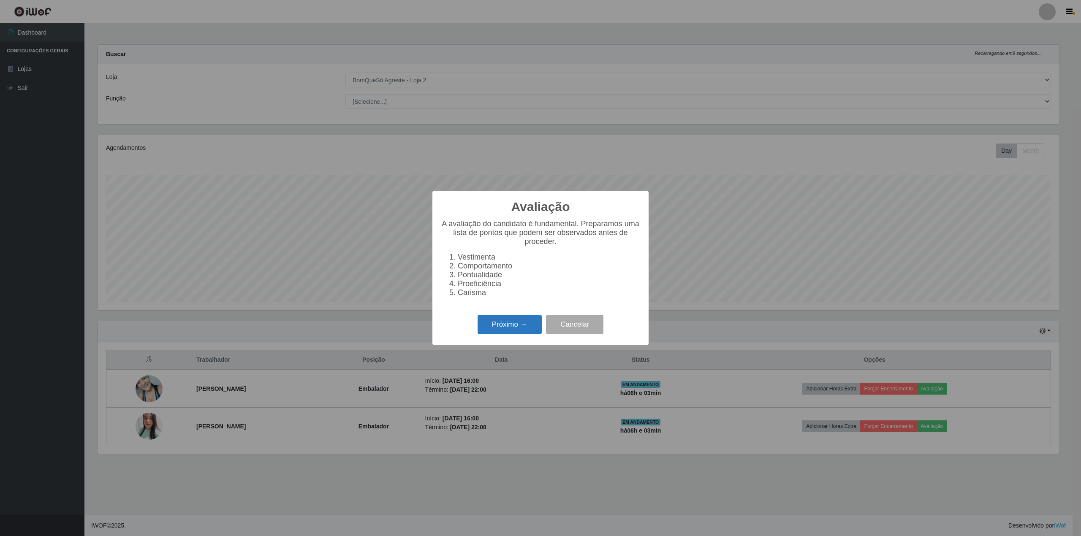
click at [526, 329] on button "Próximo →" at bounding box center [510, 325] width 64 height 20
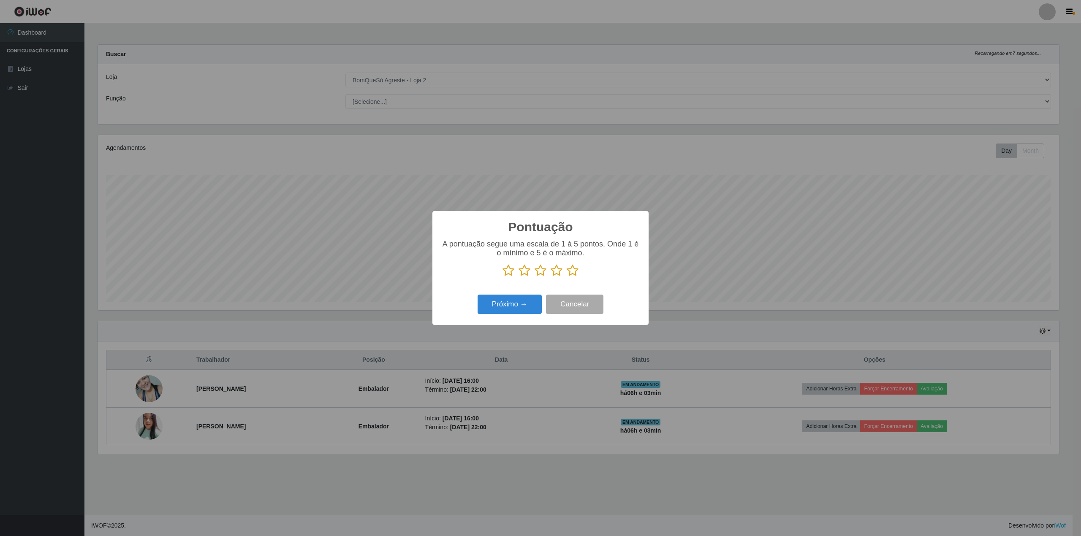
click at [570, 269] on icon at bounding box center [573, 270] width 12 height 13
click at [567, 277] on input "radio" at bounding box center [567, 277] width 0 height 0
click at [504, 302] on button "Próximo →" at bounding box center [510, 305] width 64 height 20
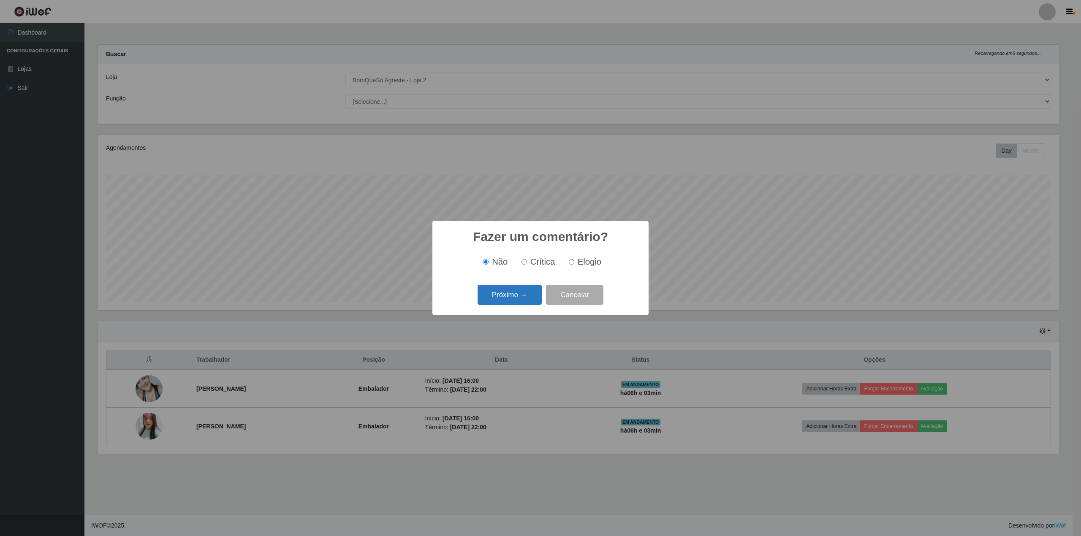
click at [519, 301] on button "Próximo →" at bounding box center [510, 295] width 64 height 20
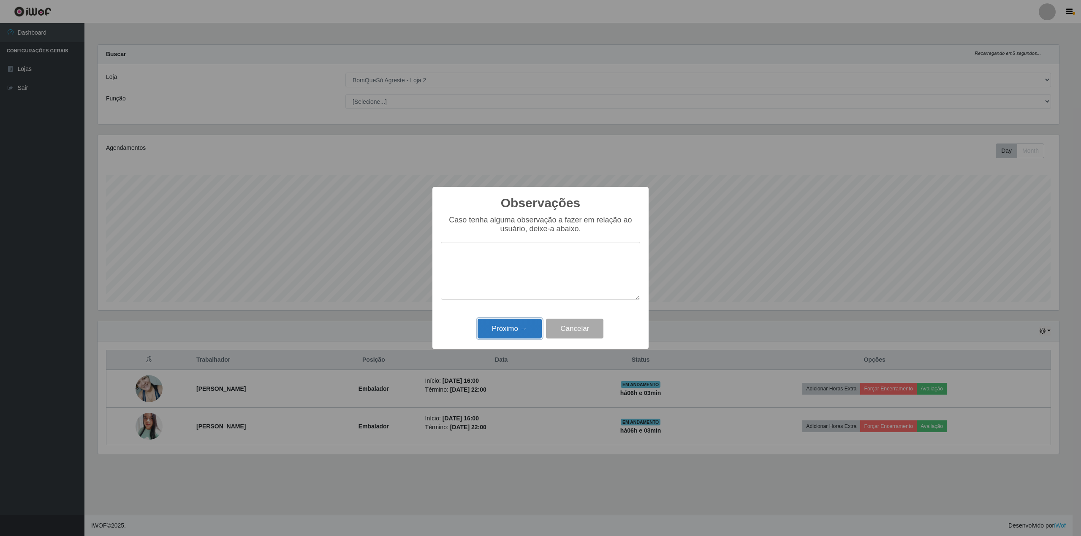
click at [517, 327] on button "Próximo →" at bounding box center [510, 329] width 64 height 20
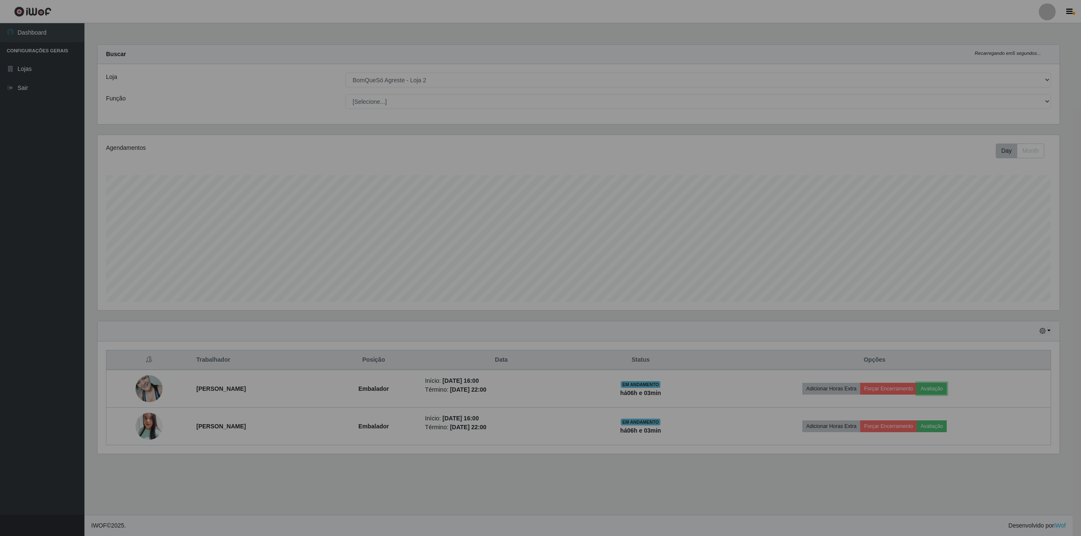
scroll to position [176, 970]
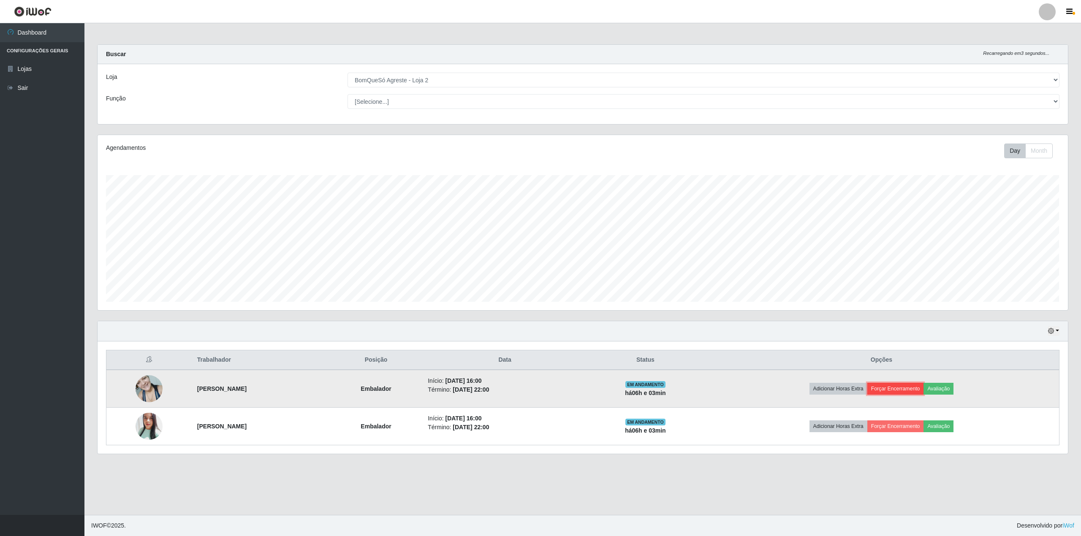
click at [905, 389] on button "Forçar Encerramento" at bounding box center [896, 389] width 57 height 12
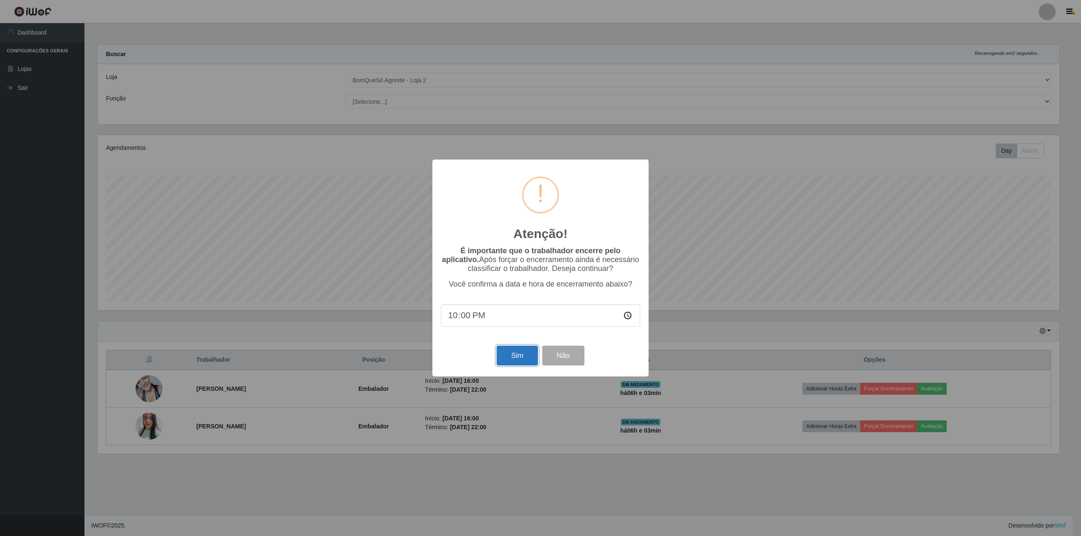
click at [505, 354] on button "Sim" at bounding box center [517, 356] width 41 height 20
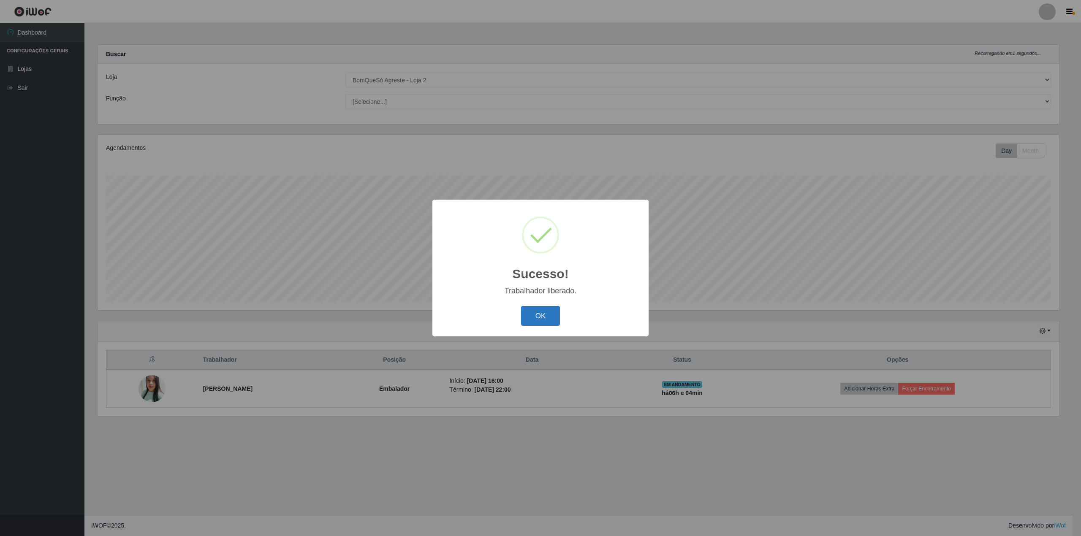
click at [546, 315] on button "OK" at bounding box center [540, 316] width 39 height 20
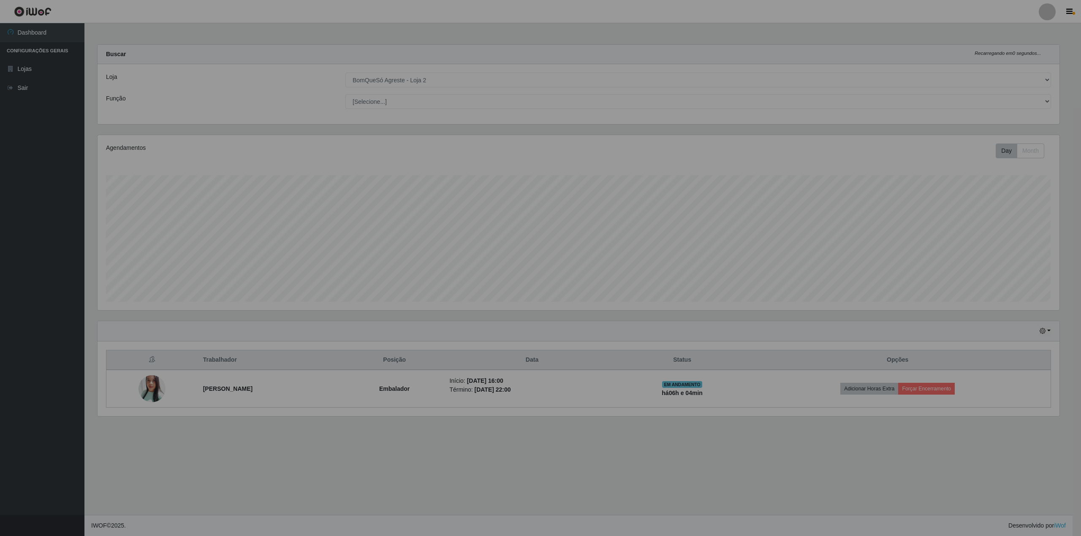
scroll to position [176, 970]
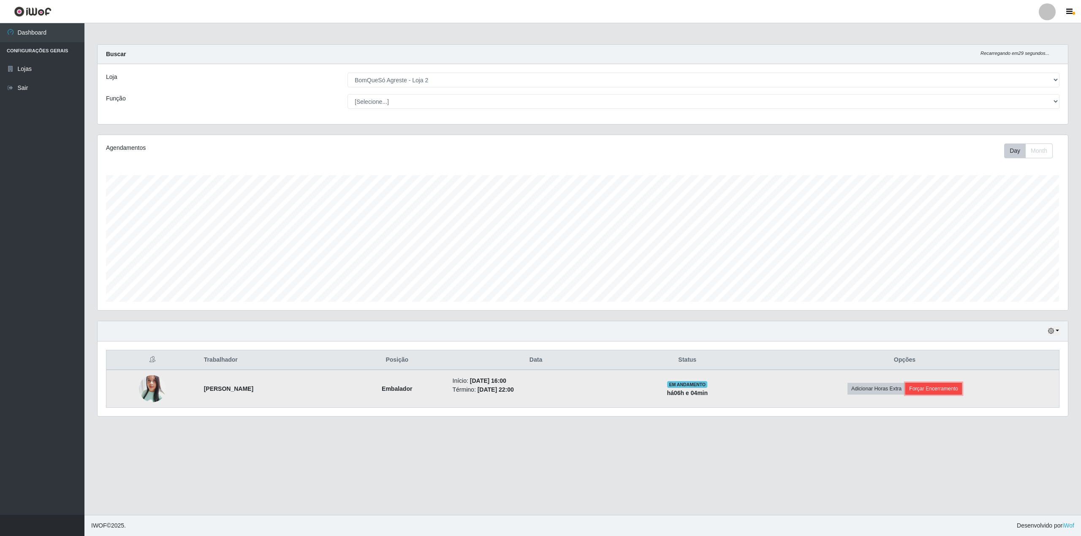
click at [948, 387] on button "Forçar Encerramento" at bounding box center [934, 389] width 57 height 12
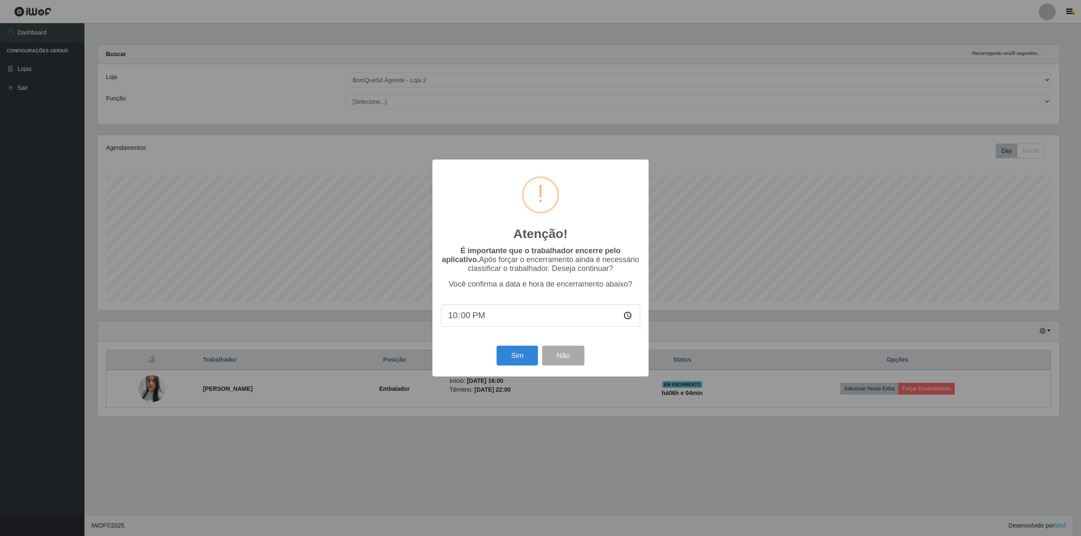
scroll to position [422211, 421425]
click at [519, 360] on button "Sim" at bounding box center [517, 356] width 41 height 20
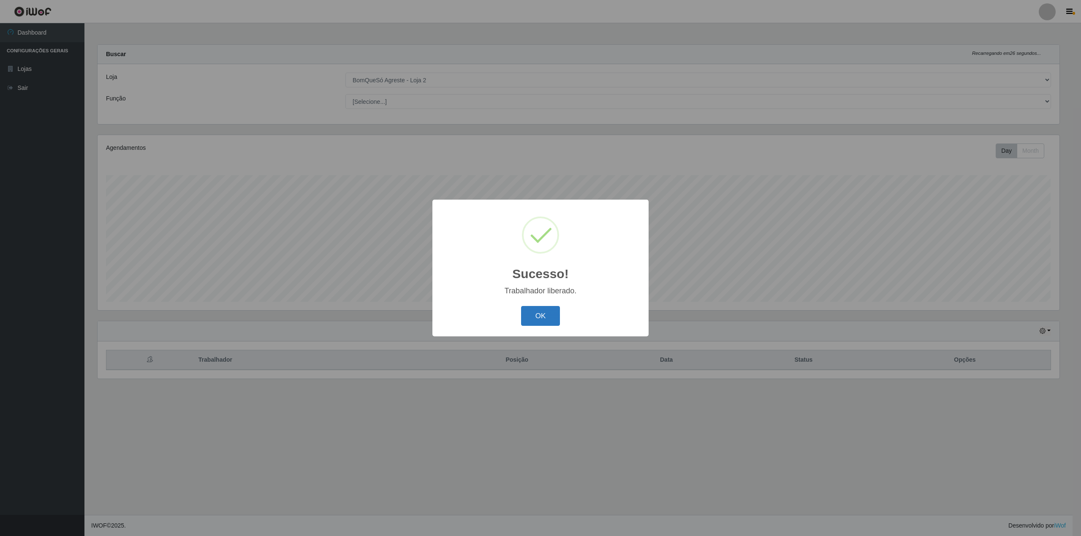
click at [536, 318] on button "OK" at bounding box center [540, 316] width 39 height 20
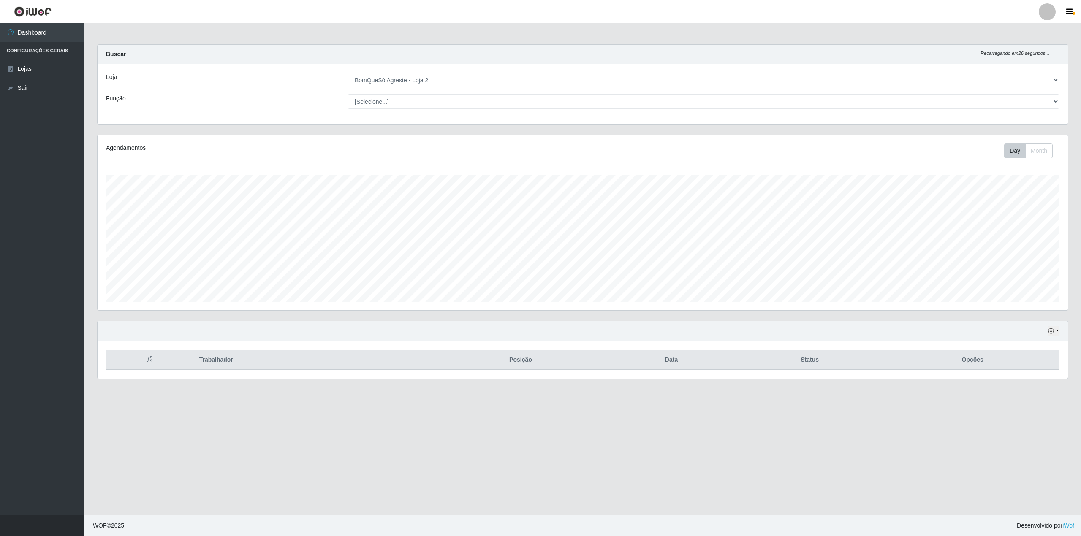
scroll to position [176, 970]
